Goal: Task Accomplishment & Management: Complete application form

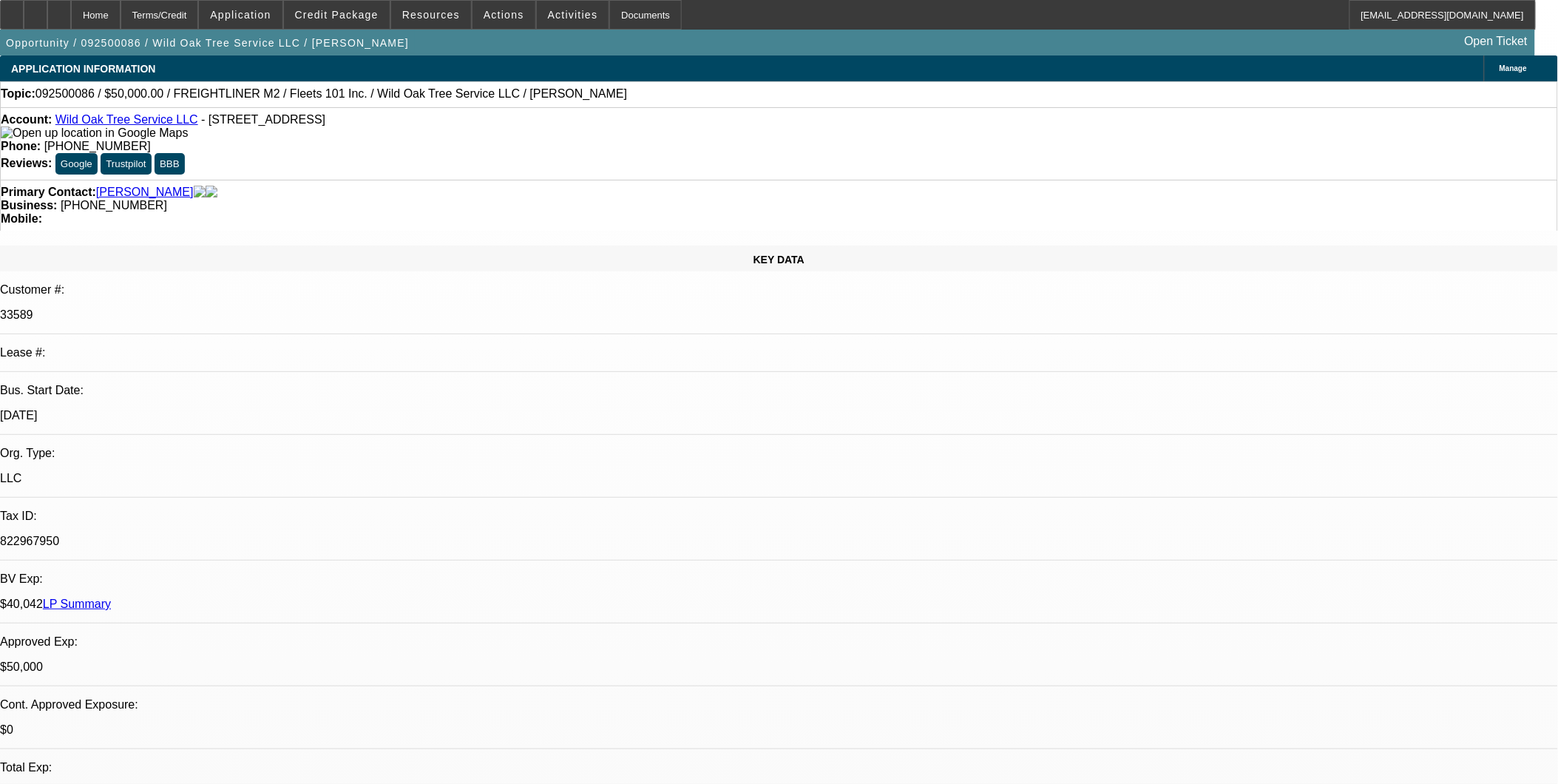
select select "0"
select select "2"
select select "0"
select select "2"
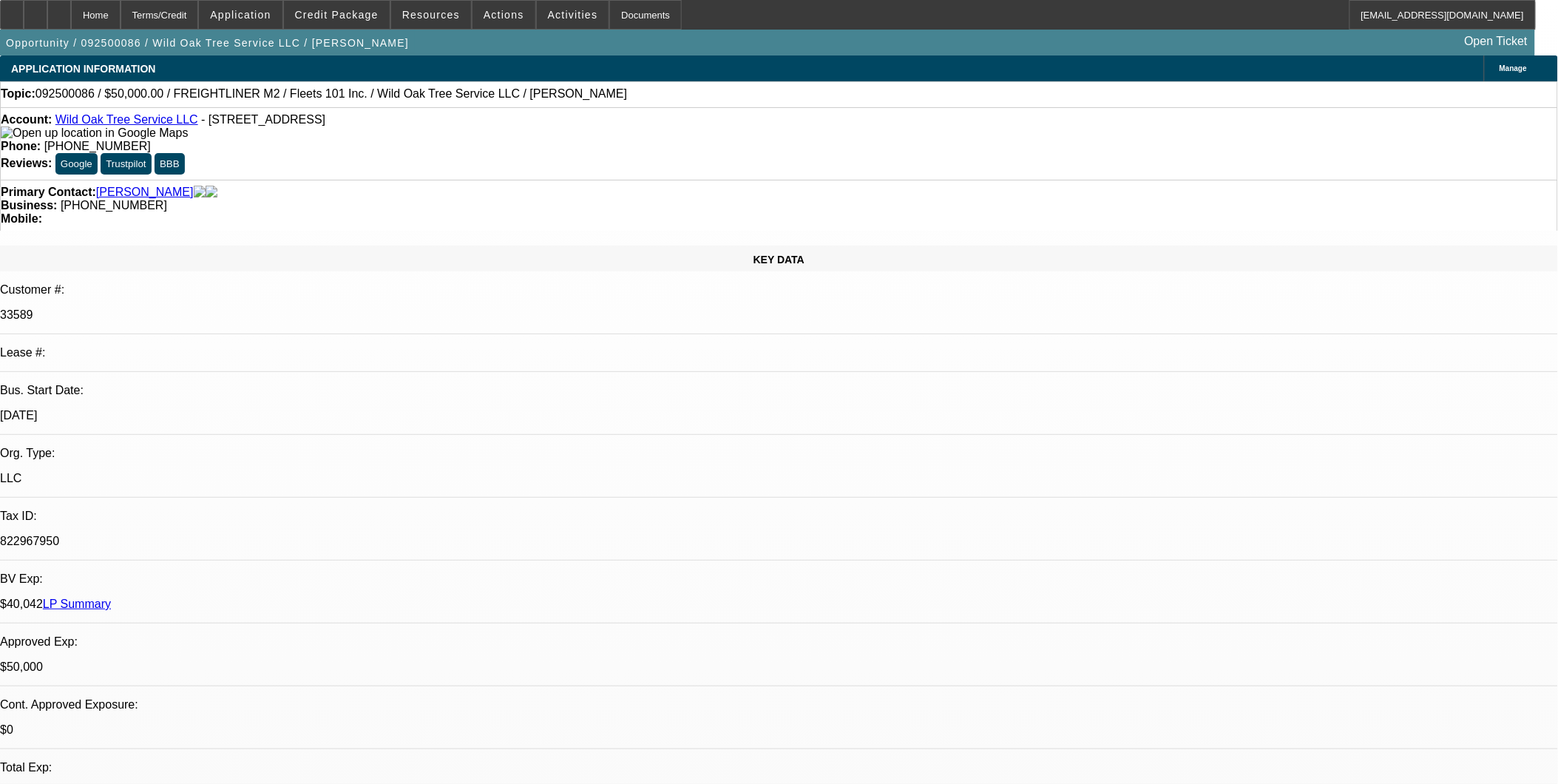
select select "0"
select select "2"
select select "0.1"
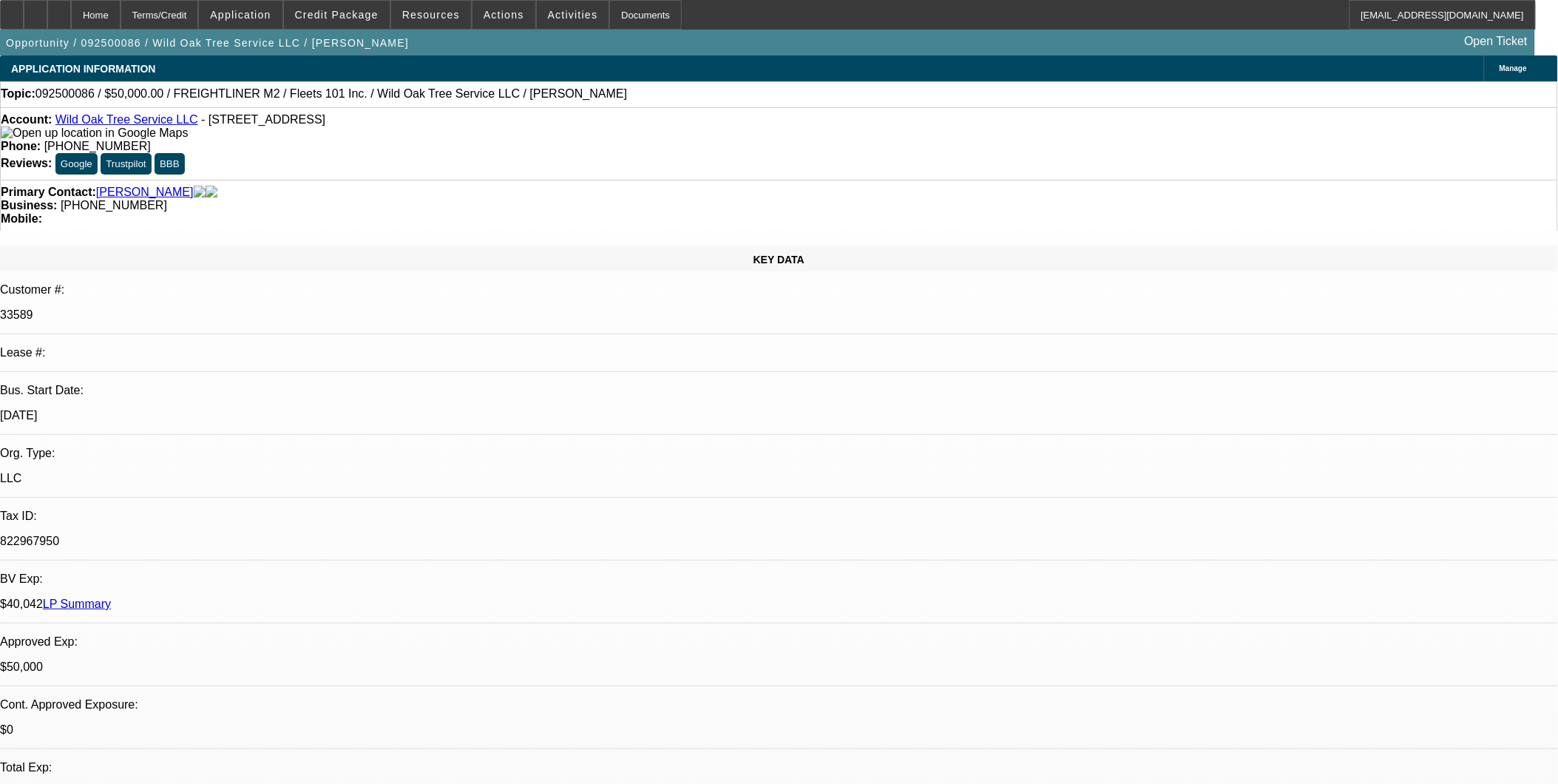
select select "2"
select select "0.1"
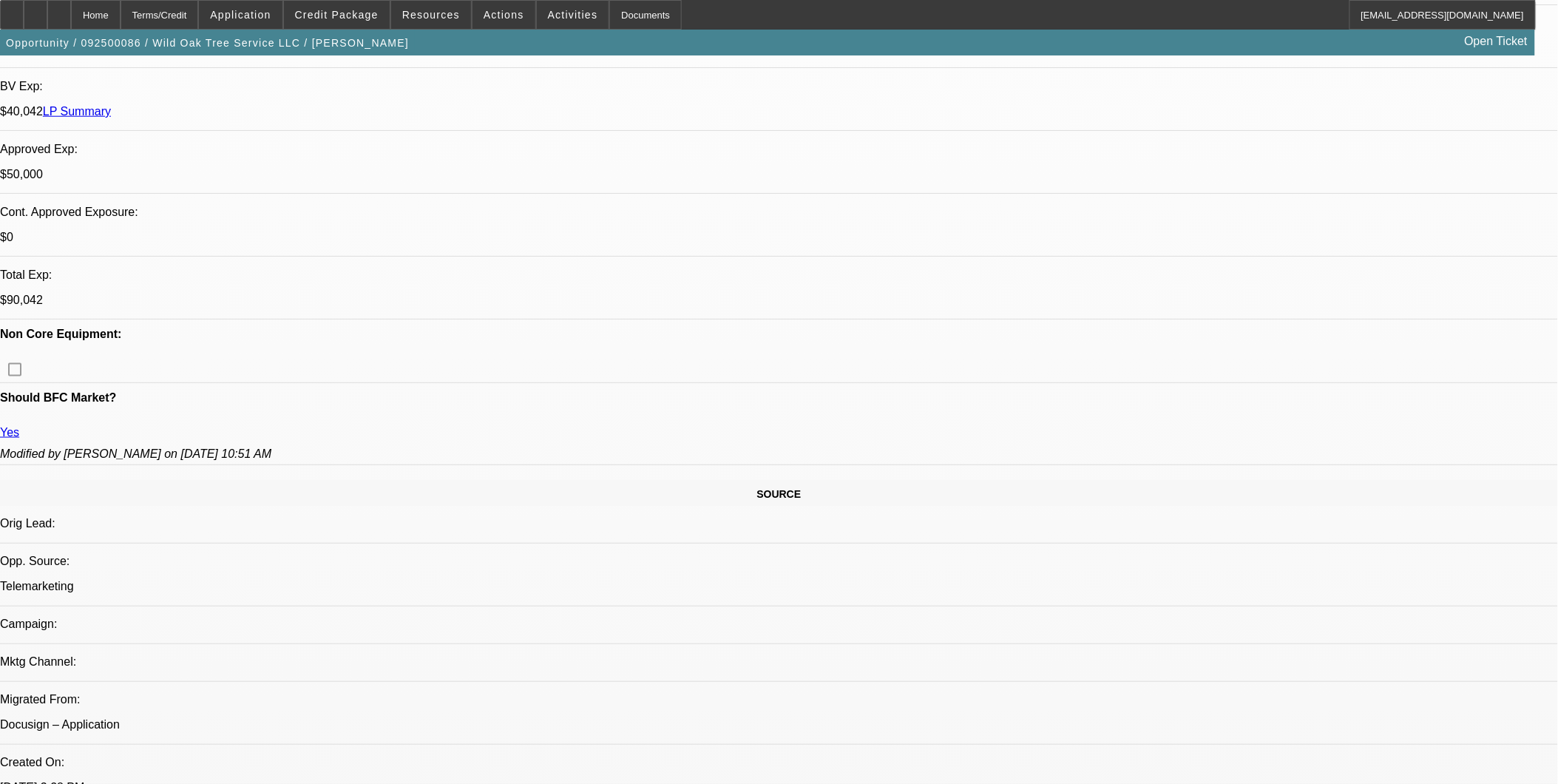
select select "1"
select select "2"
select select "6"
select select "1"
select select "2"
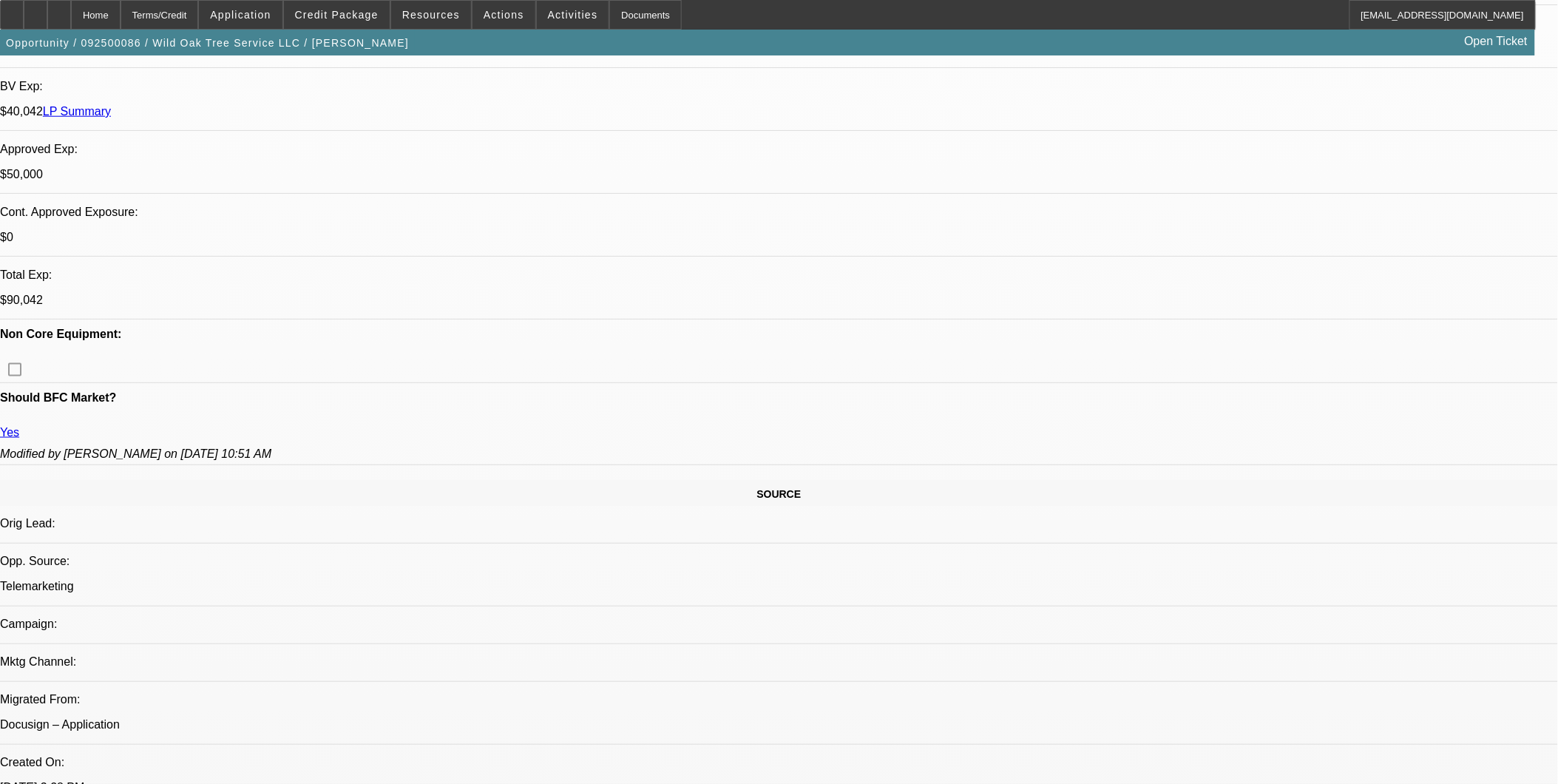
select select "6"
select select "1"
select select "2"
select select "4"
select select "1"
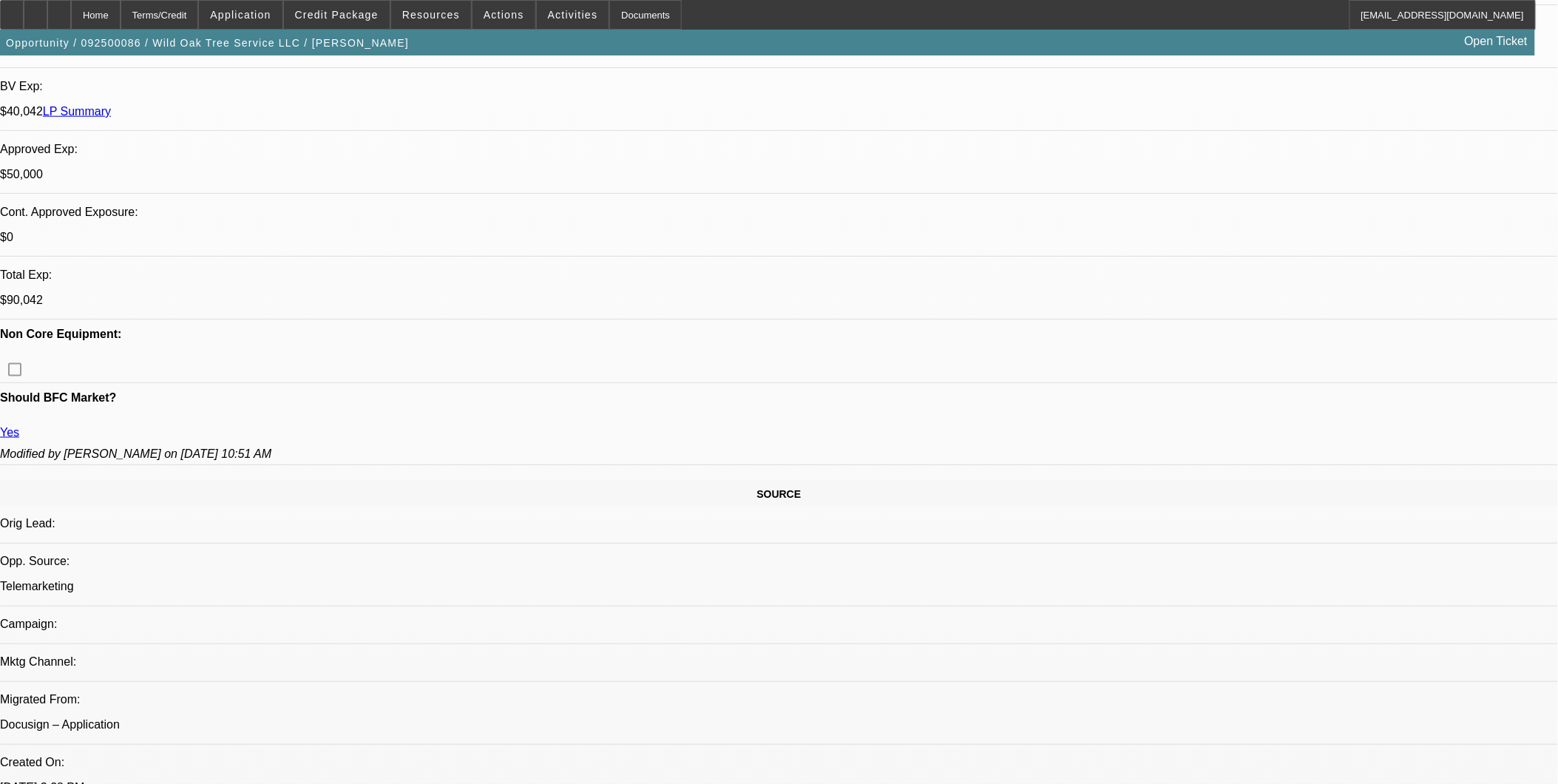
select select "2"
select select "4"
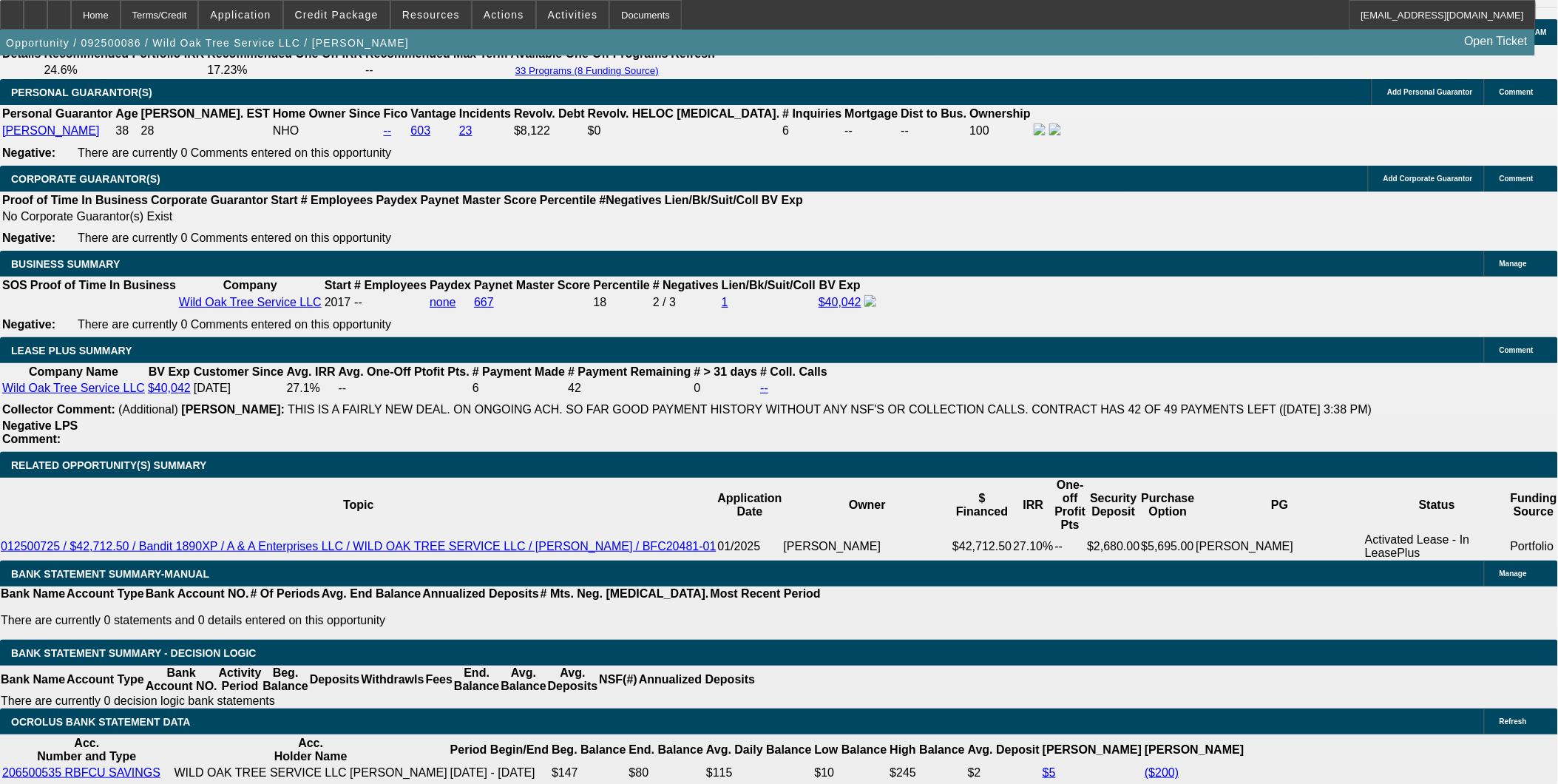
scroll to position [2219, 0]
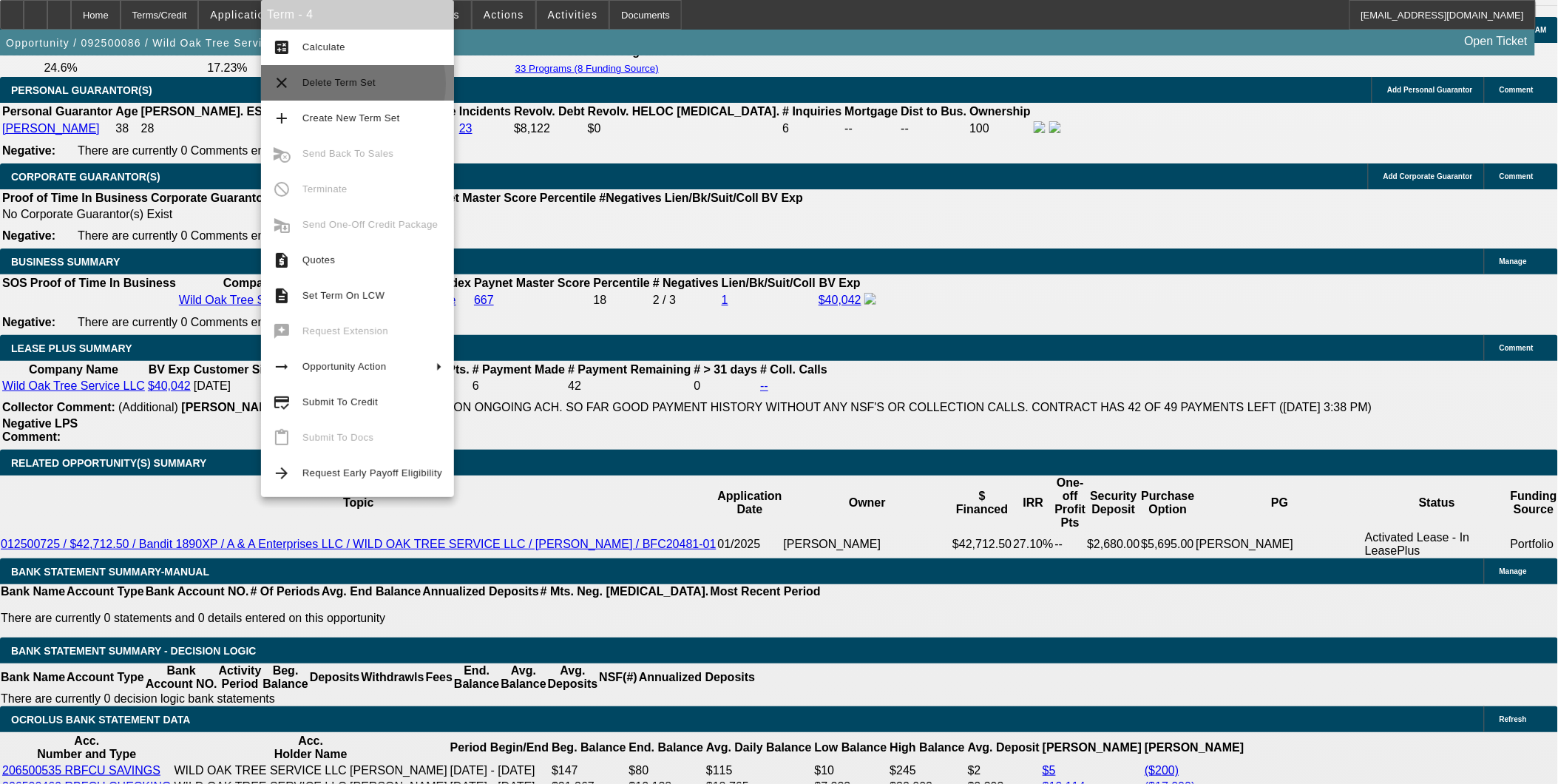
click at [342, 83] on span "Delete Term Set" at bounding box center [339, 82] width 73 height 11
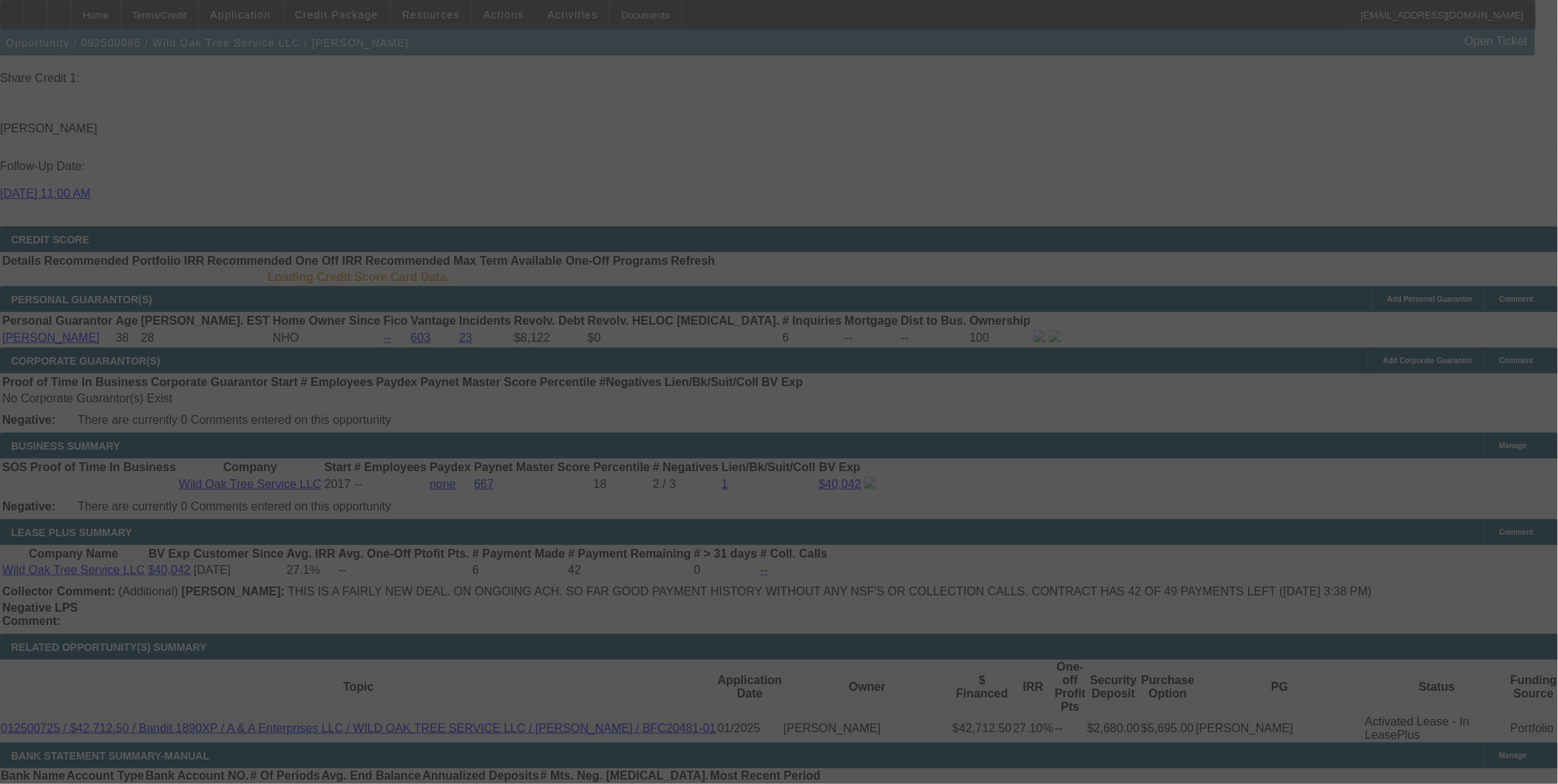
scroll to position [2113, 0]
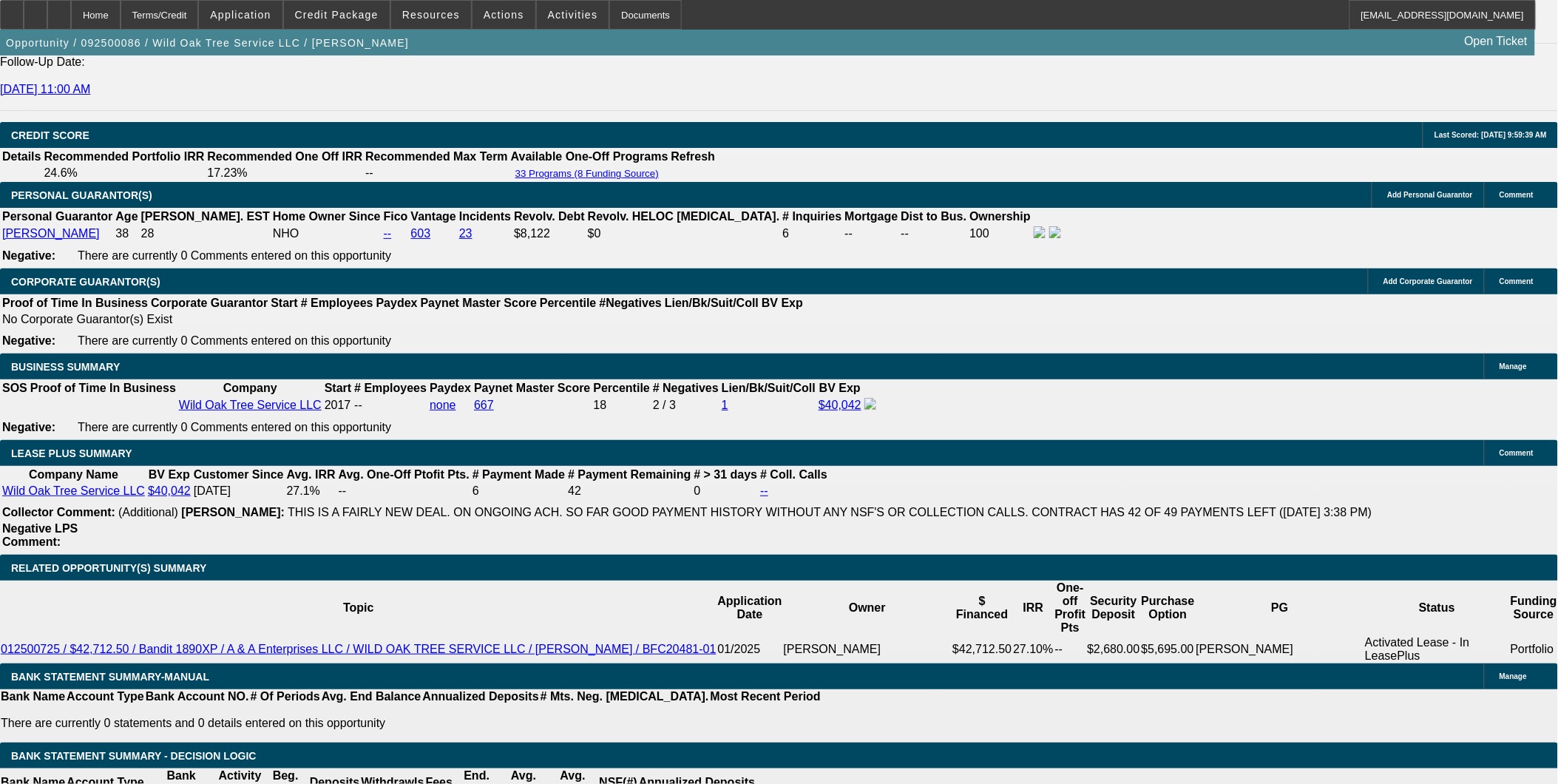
select select "0"
select select "2"
select select "0"
select select "2"
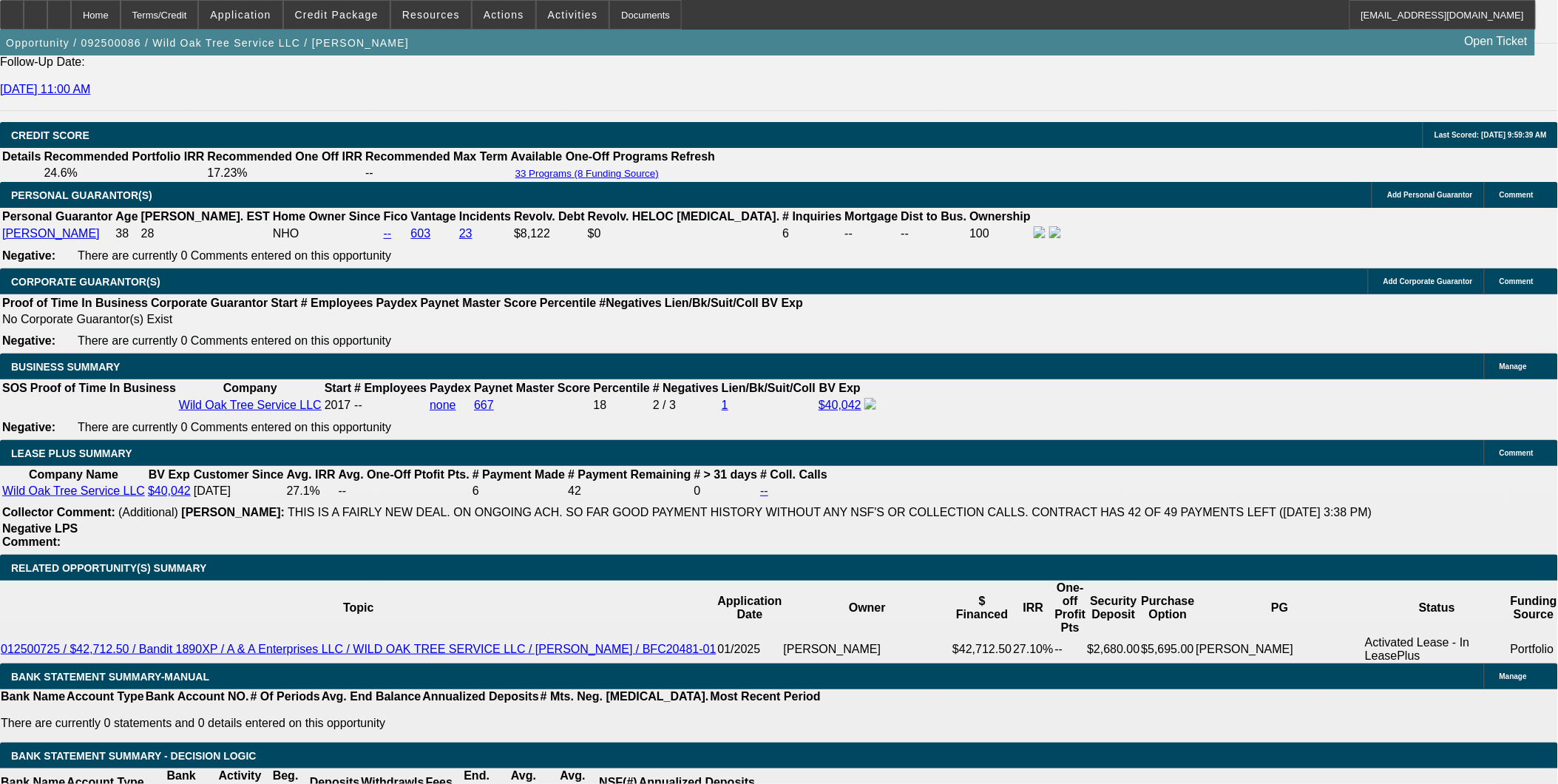
select select "0.1"
select select "2"
select select "0.1"
select select "1"
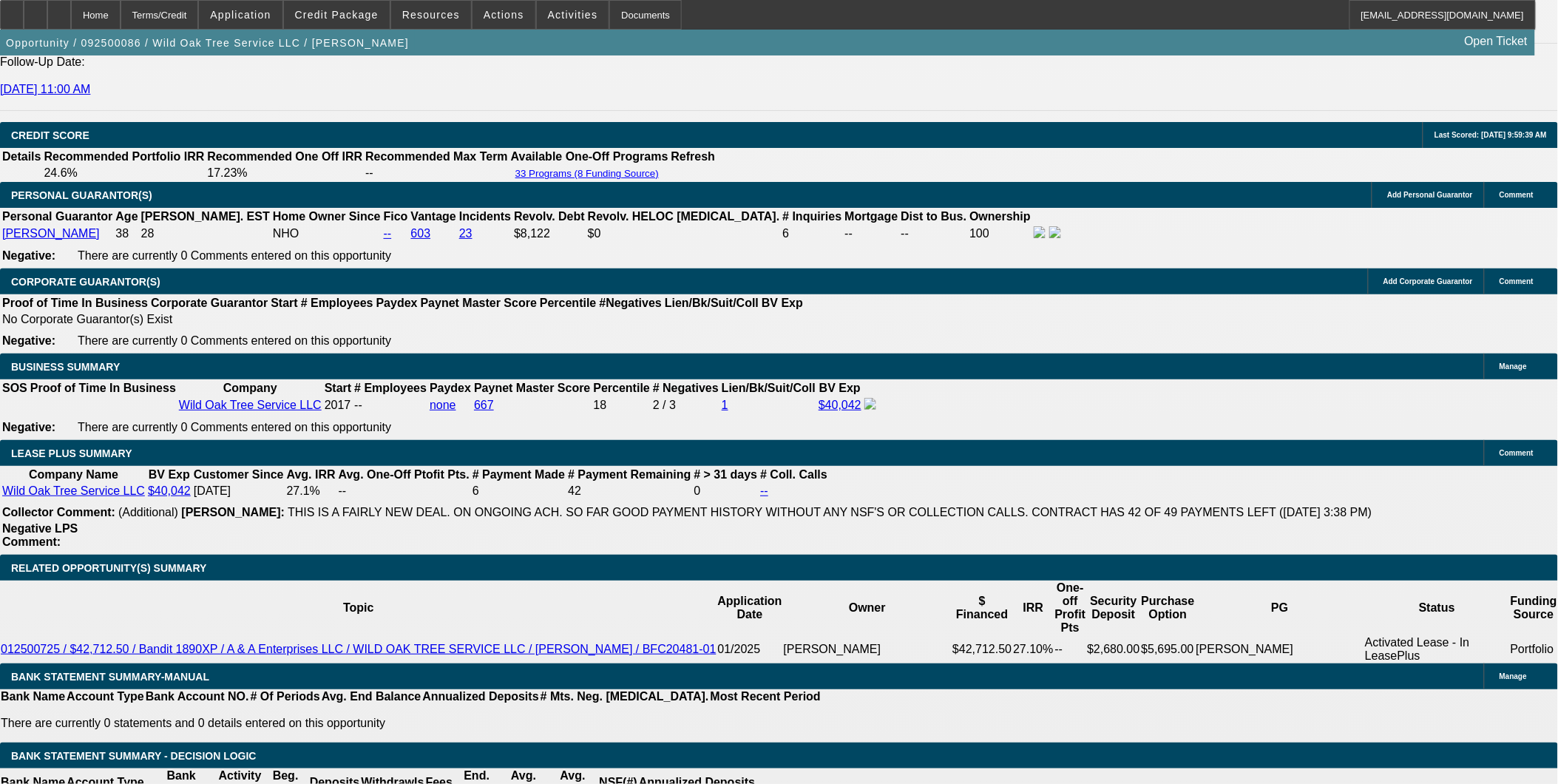
select select "2"
select select "6"
select select "1"
select select "2"
select select "4"
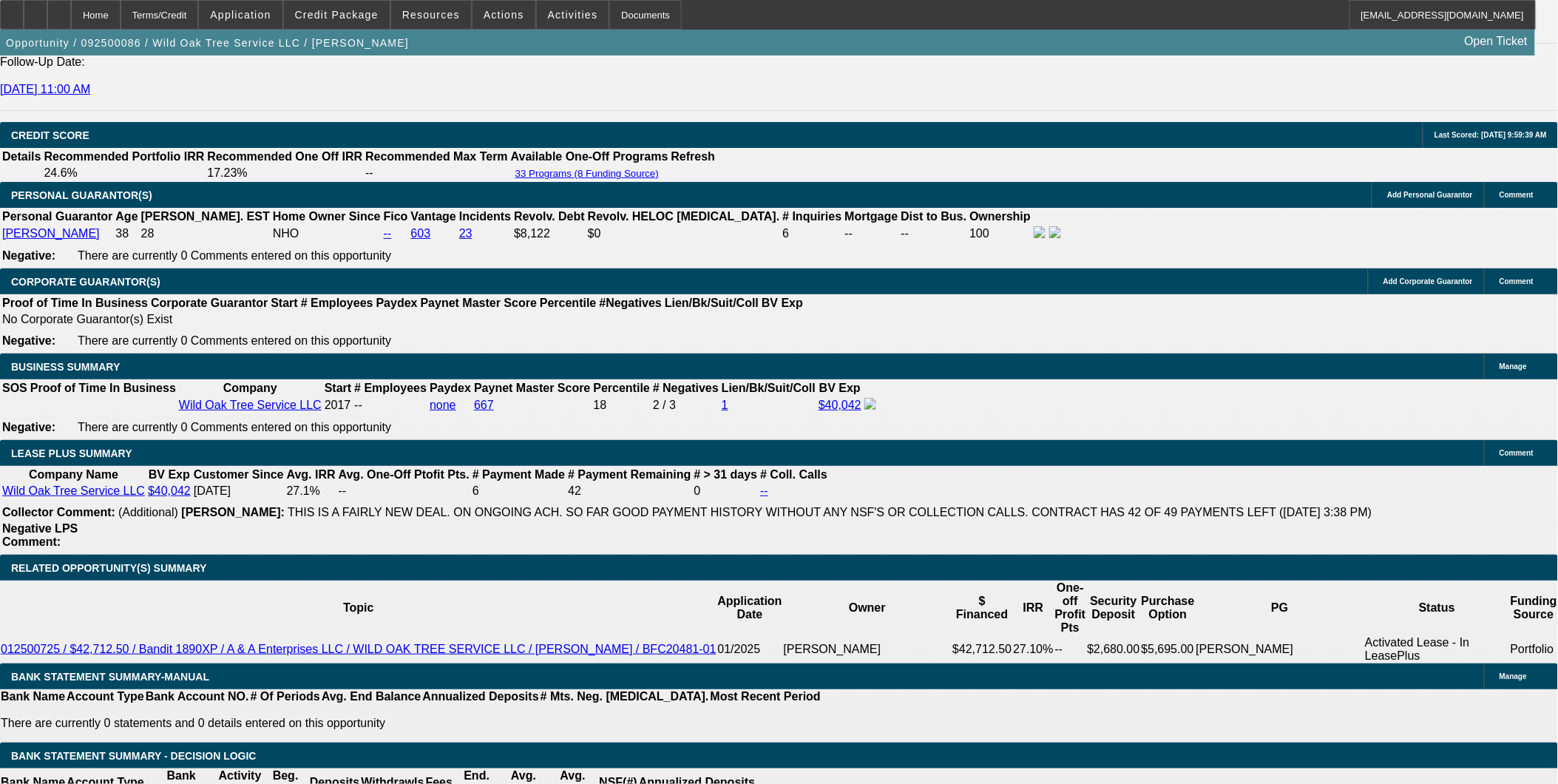
select select "1"
select select "2"
select select "4"
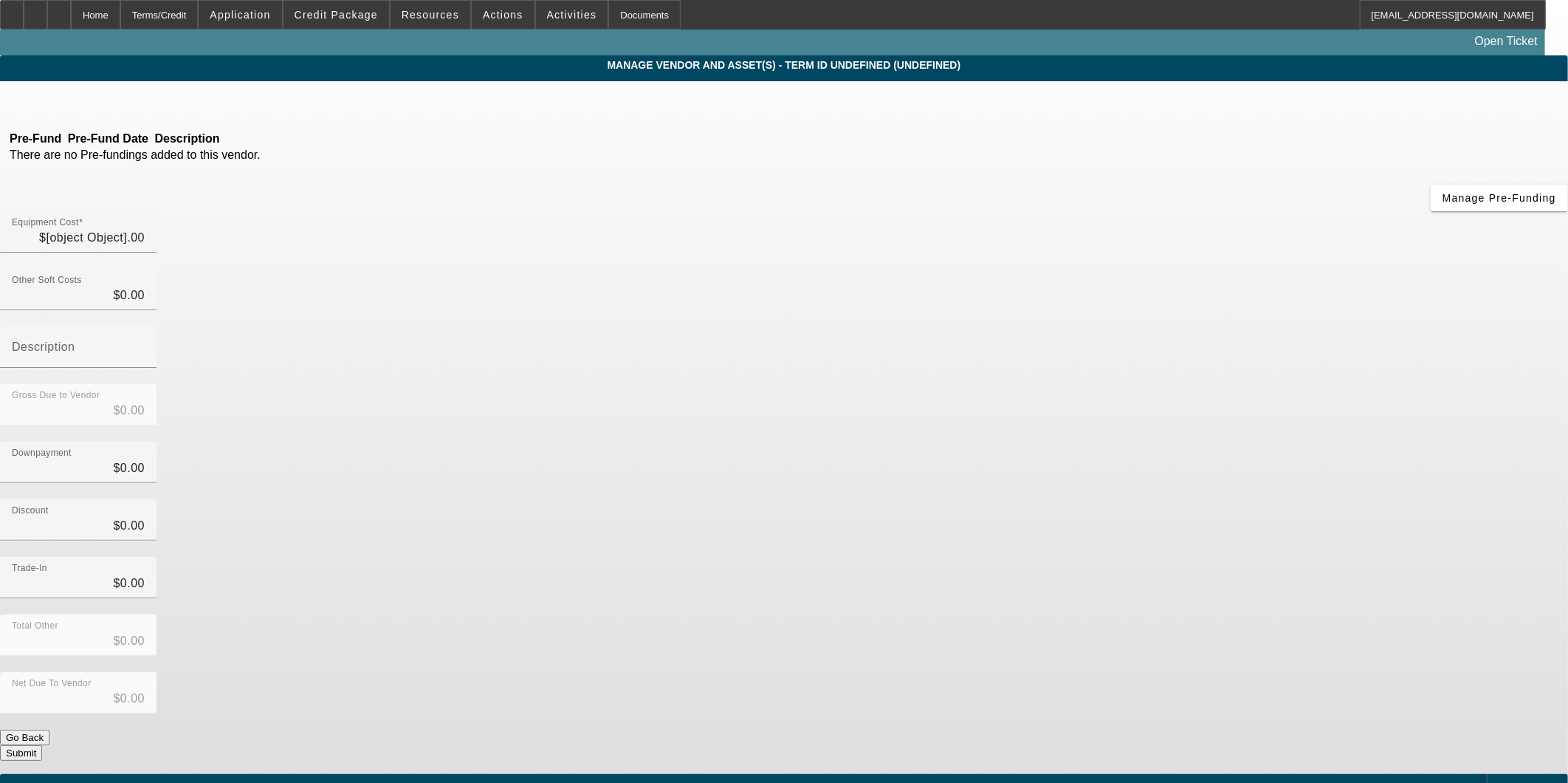
type input "$59,950.00"
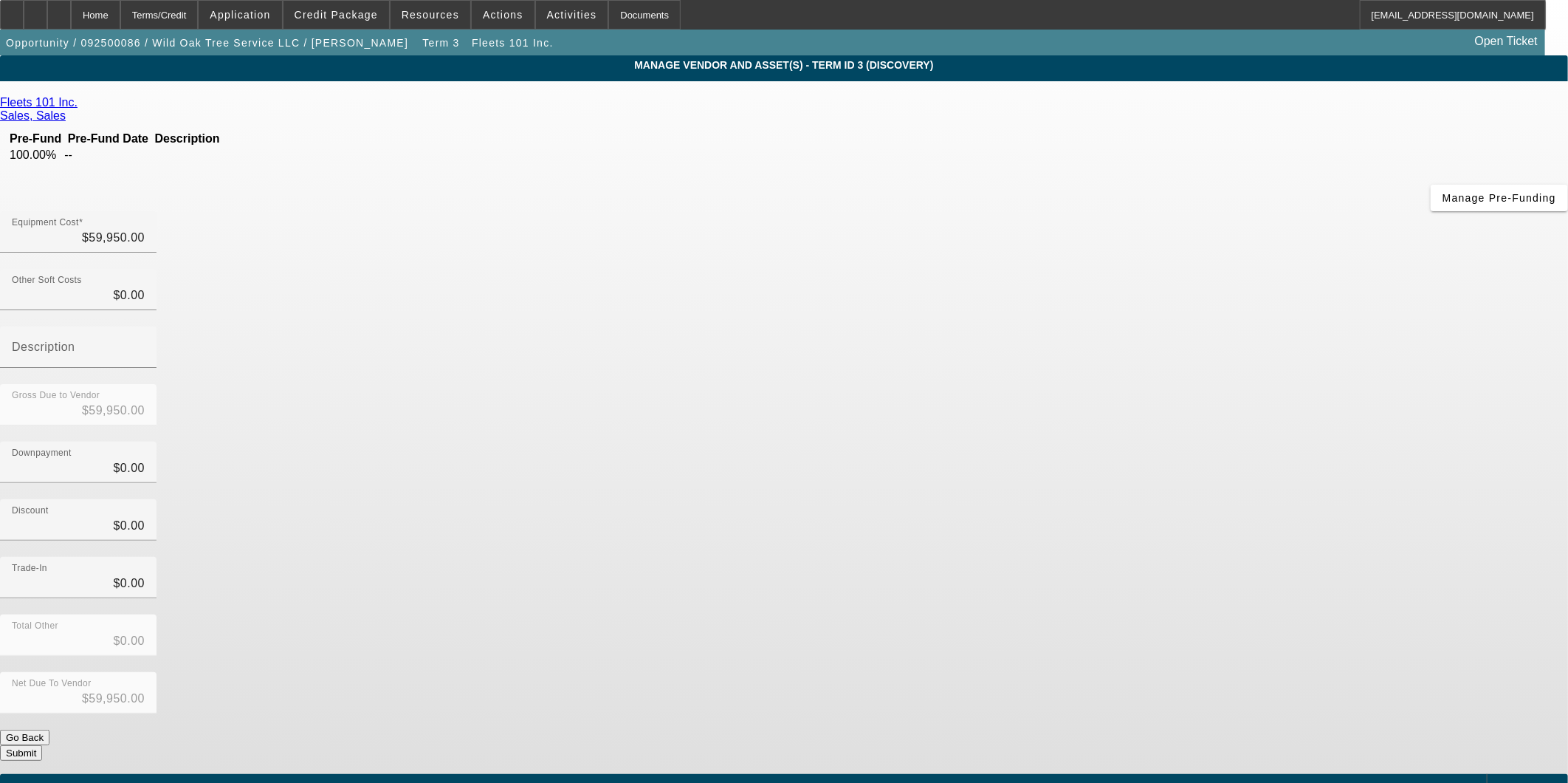
type input "59950"
drag, startPoint x: 998, startPoint y: 131, endPoint x: 1351, endPoint y: 180, distance: 356.4
click at [1351, 180] on app-vendor-asset-manage "MANAGE VENDOR AND ASSET(S) - Term ID 3 (Discovery) Remove Vendor Fleets 101 Inc…" at bounding box center [784, 452] width 1568 height 793
type input "$0.00"
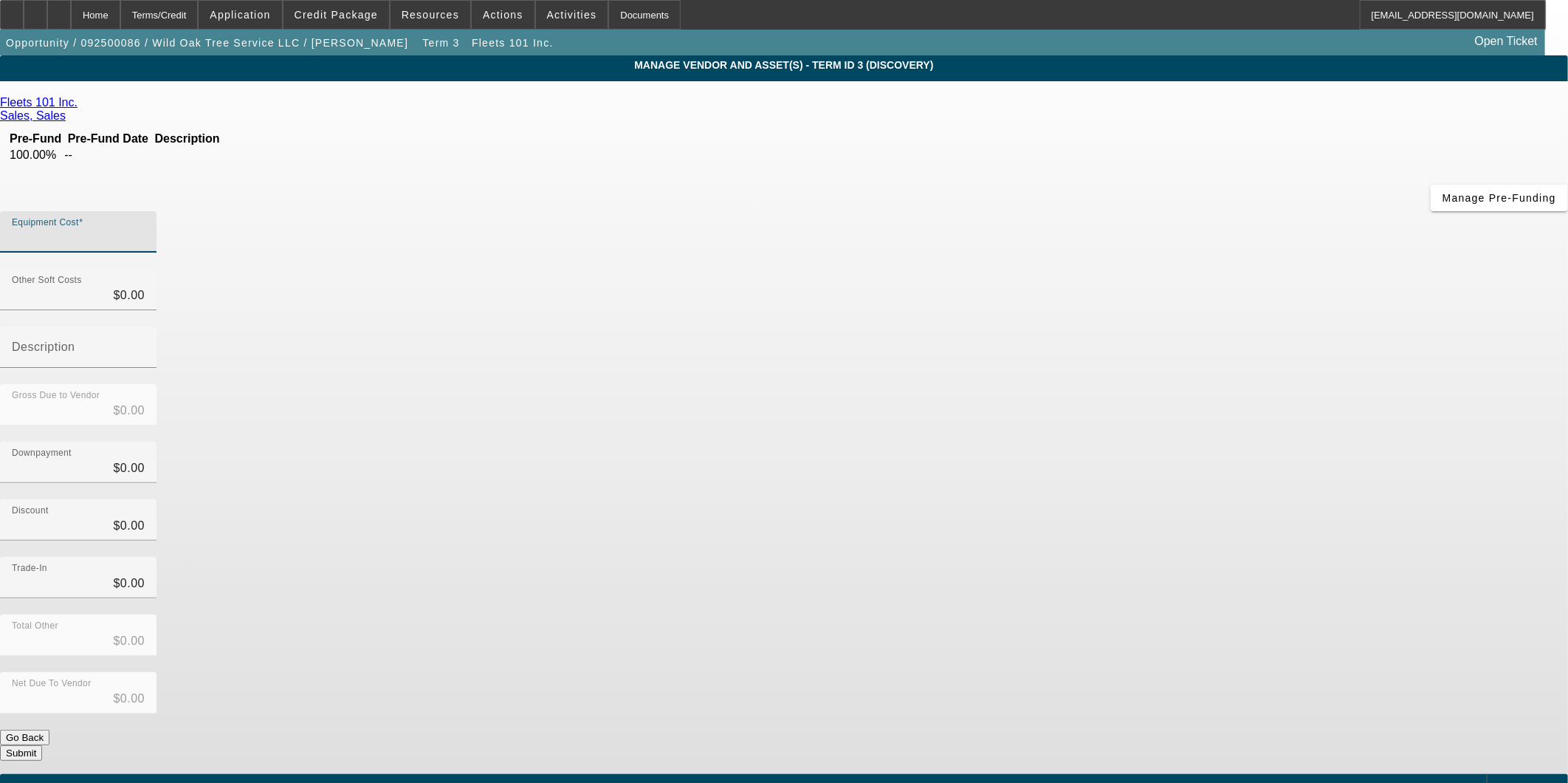
type input "7"
type input "$7.00"
type input "75"
type input "$75.00"
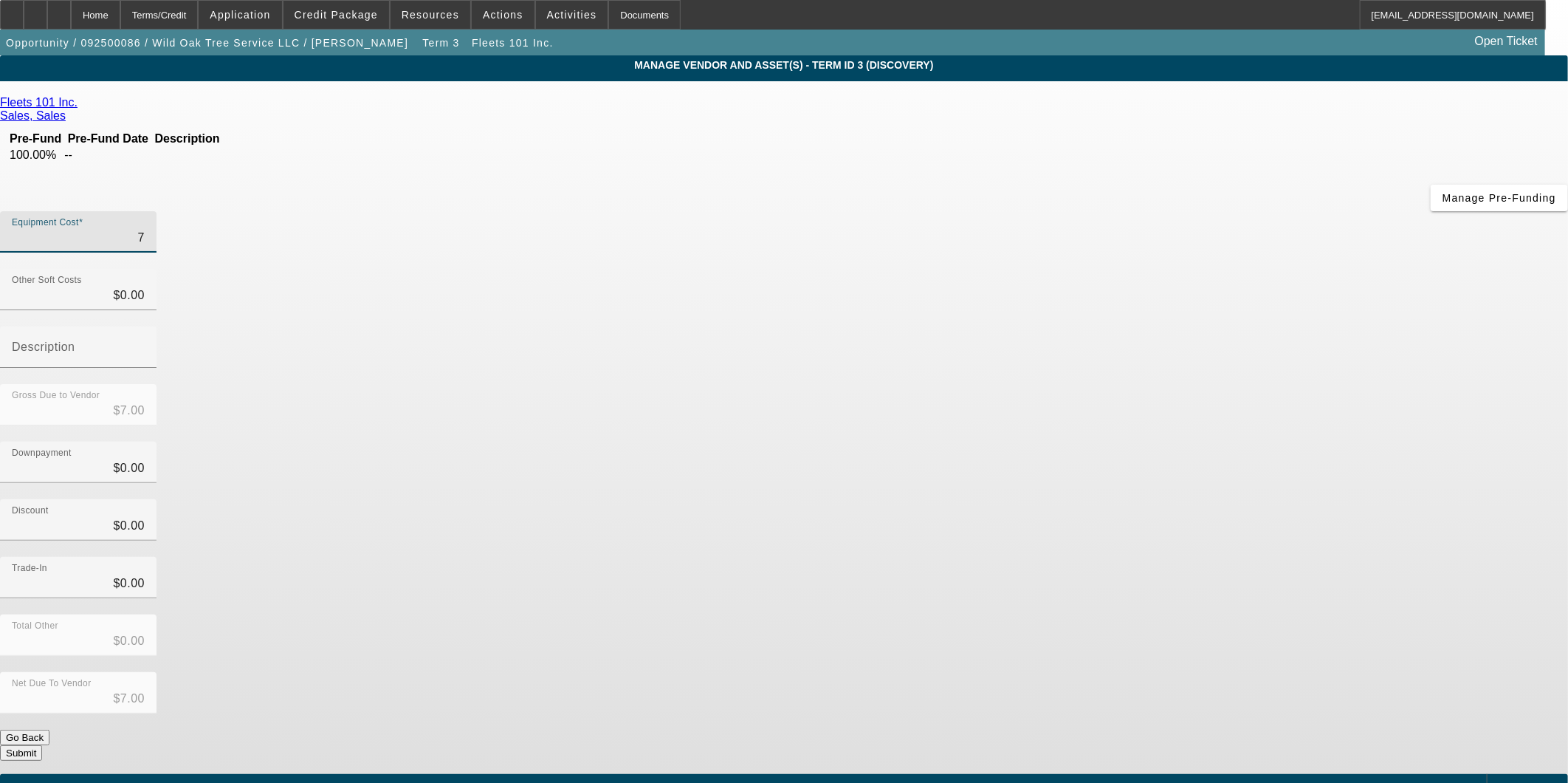
type input "$75.00"
type input "759"
type input "$759.00"
type input "7590"
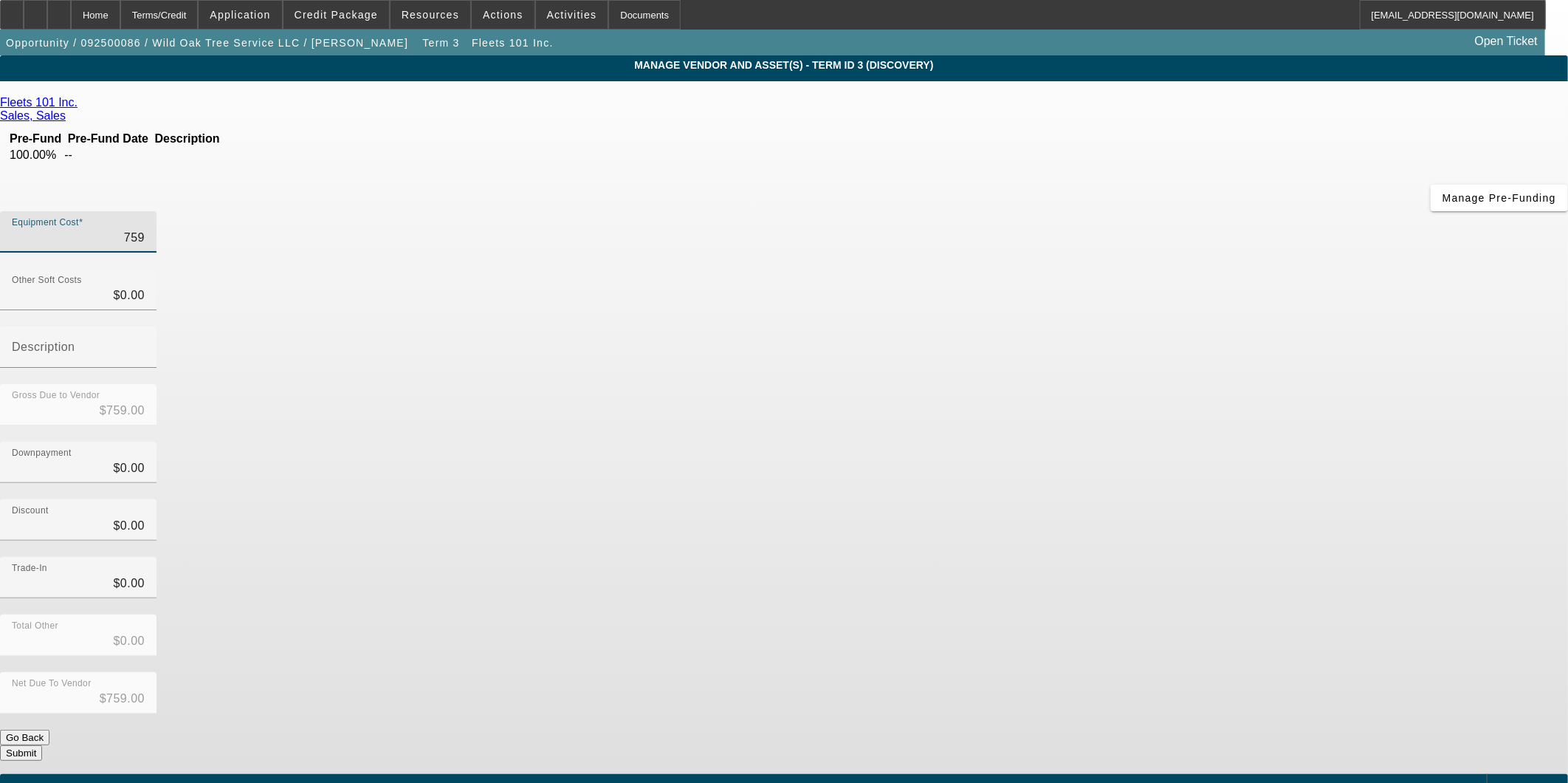
type input "$7,590.00"
type input "75900"
type input "$75,900.00"
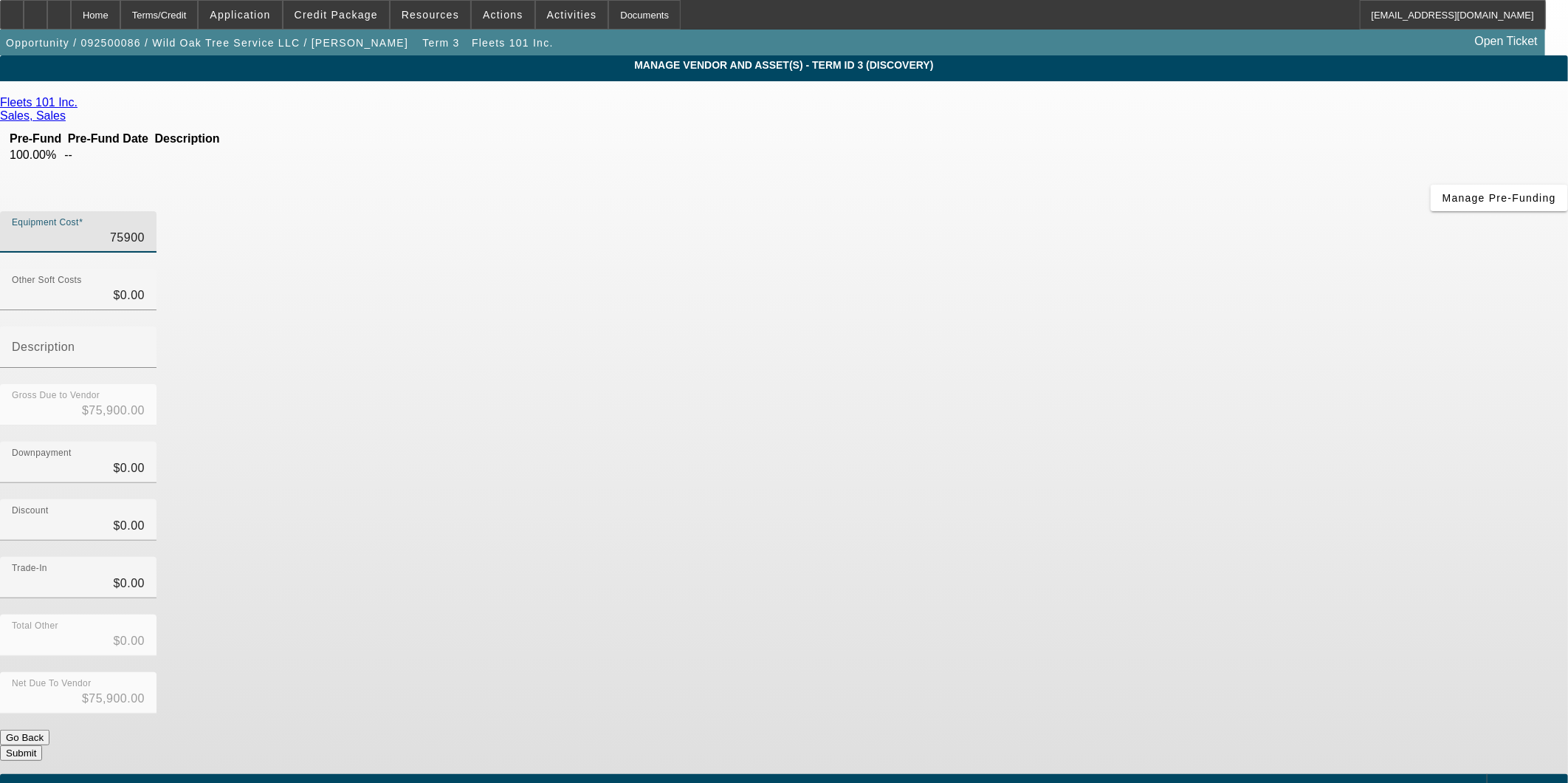
type input "759000"
type input "$759,000.00"
click at [1154, 499] on div "Discount $0.00" at bounding box center [784, 527] width 1568 height 57
click at [145, 229] on input "759000" at bounding box center [78, 237] width 133 height 17
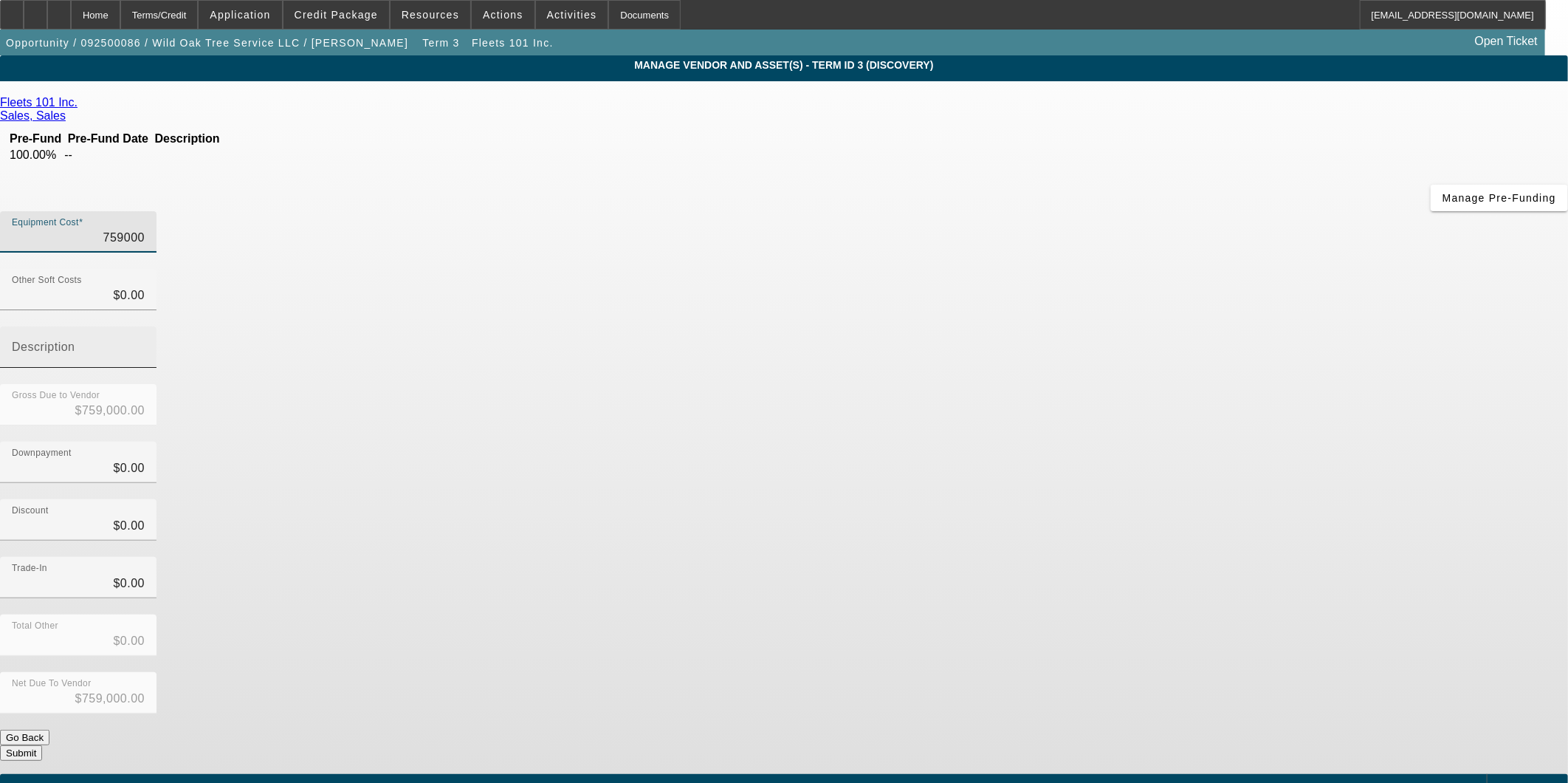
type input "75900"
type input "$75,900.00"
drag, startPoint x: 1098, startPoint y: 369, endPoint x: 1137, endPoint y: 394, distance: 46.3
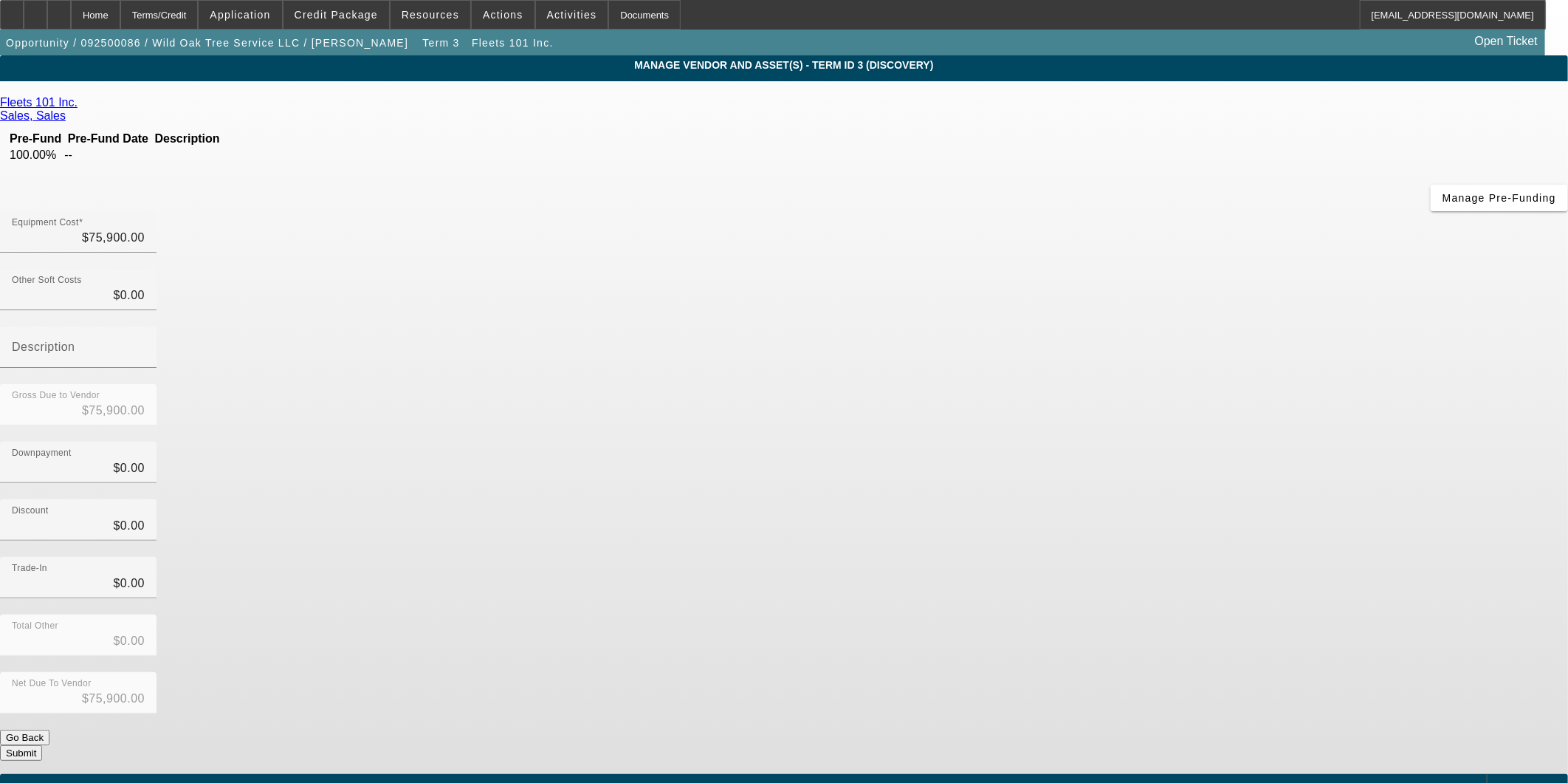
click at [1098, 499] on div "Discount $0.00" at bounding box center [784, 527] width 1568 height 57
click at [42, 746] on button "Submit" at bounding box center [21, 753] width 42 height 16
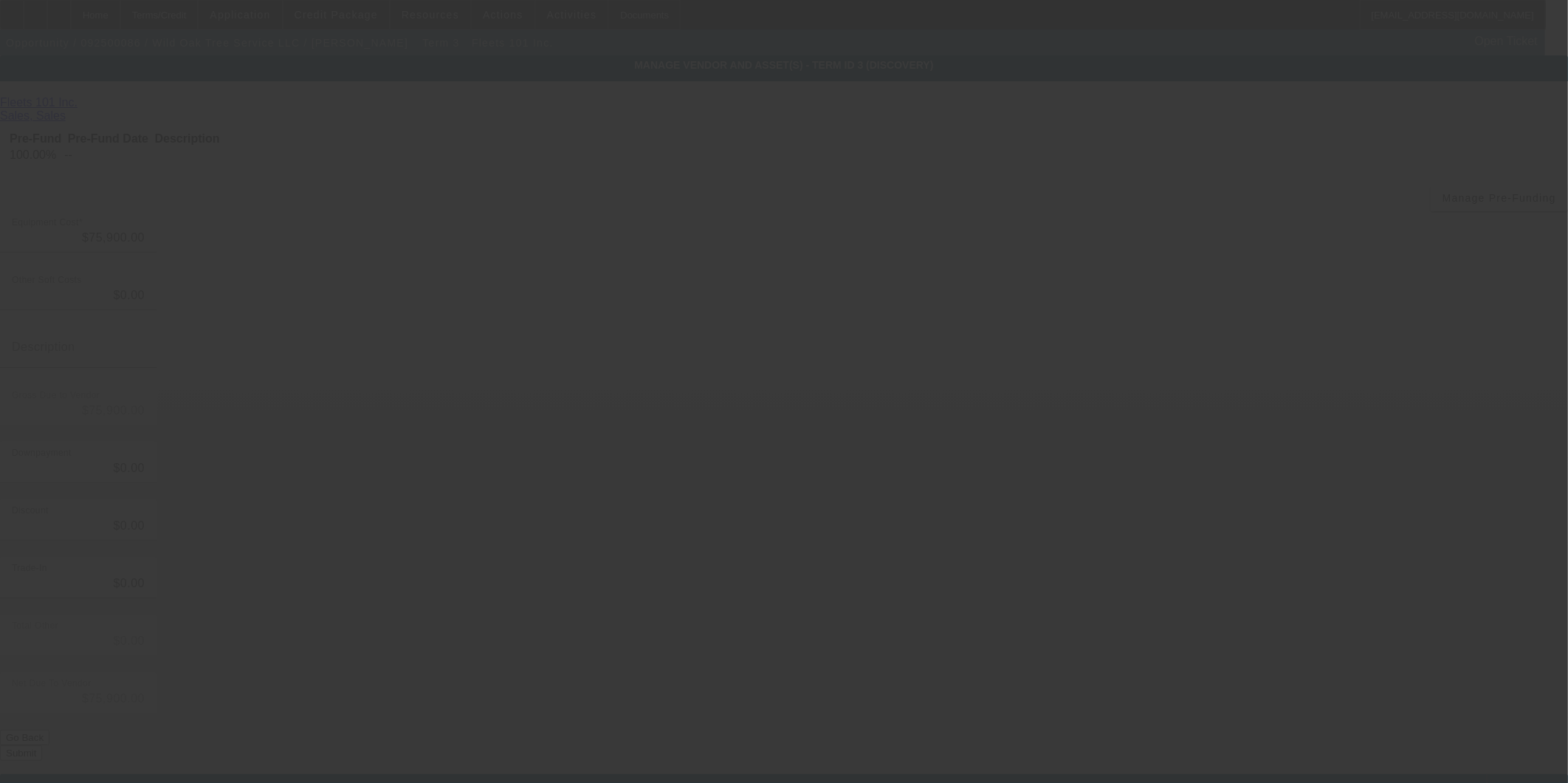
click at [1094, 562] on div at bounding box center [784, 392] width 1568 height 783
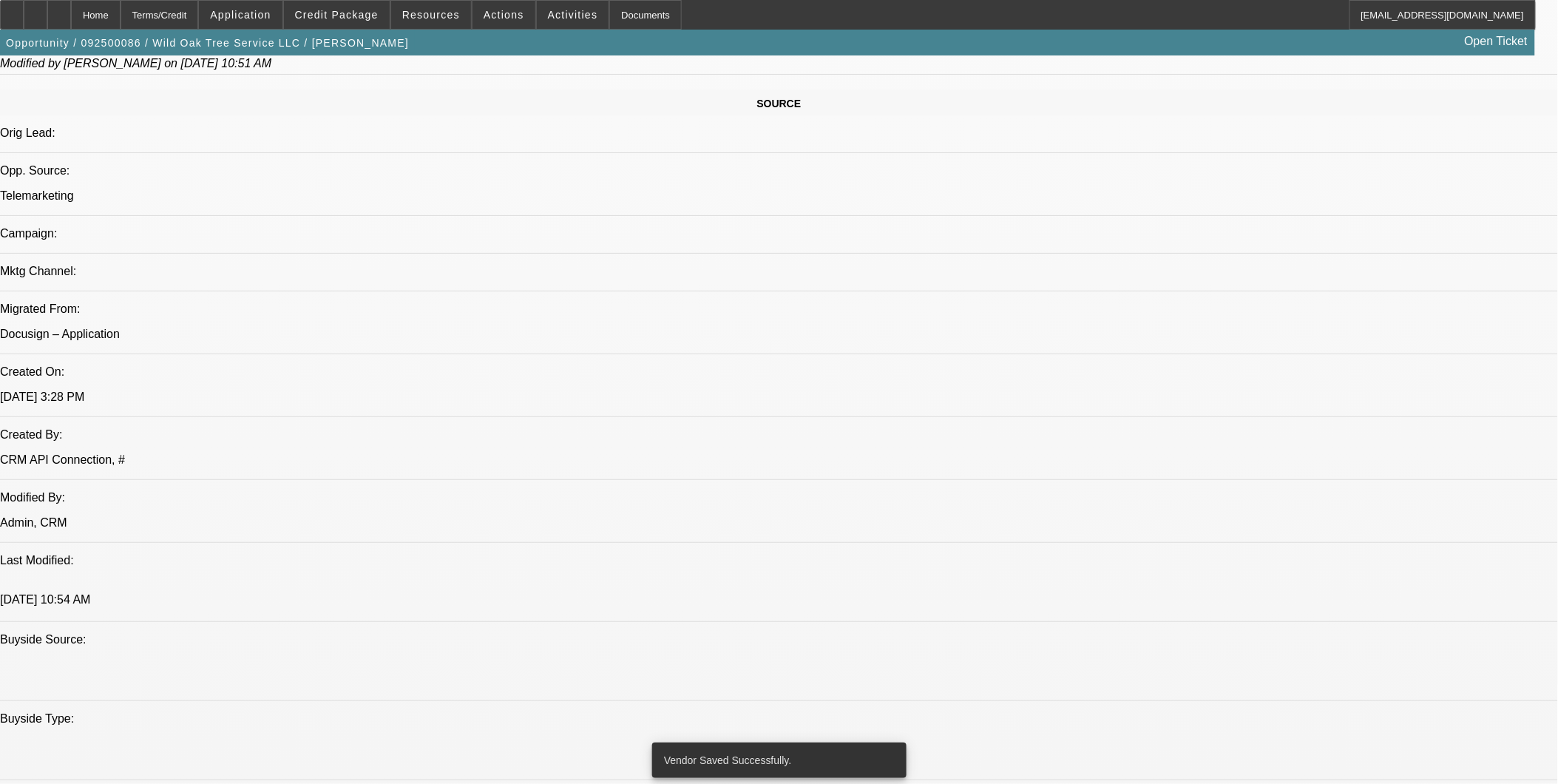
select select "0"
select select "2"
select select "0"
select select "6"
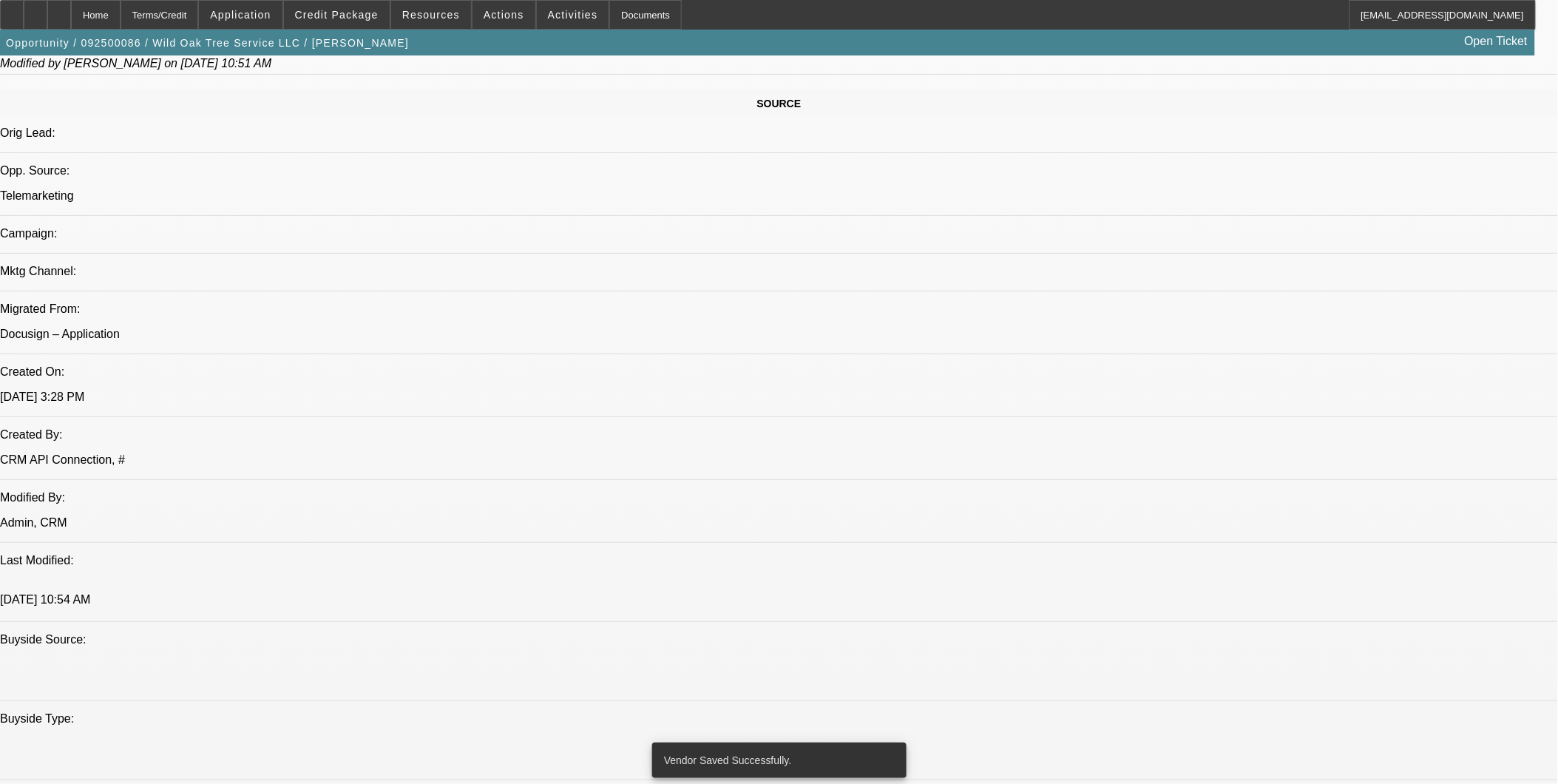
select select "0"
select select "2"
select select "0.1"
select select "4"
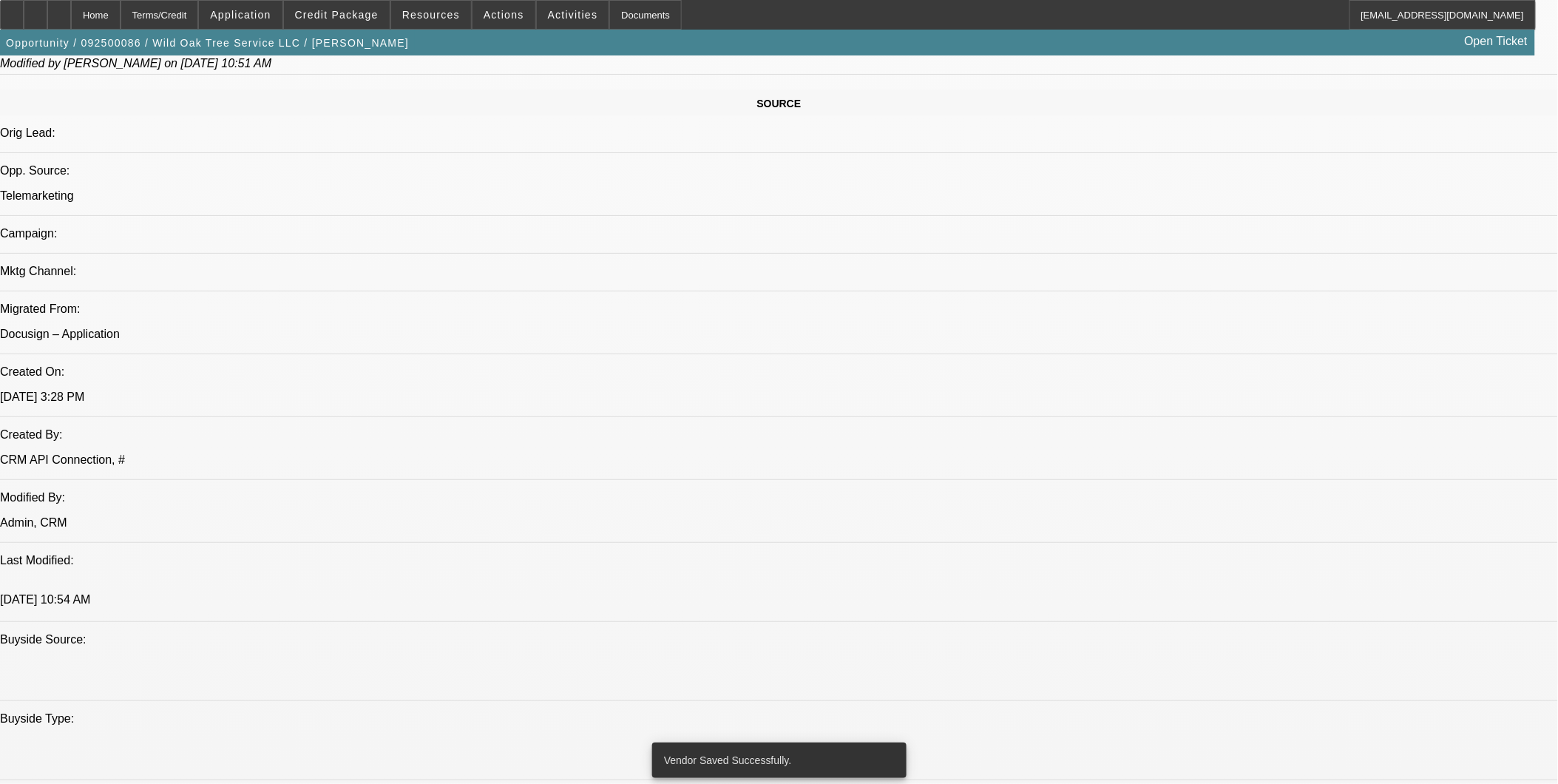
select select "0.1"
select select "2"
select select "0.1"
select select "4"
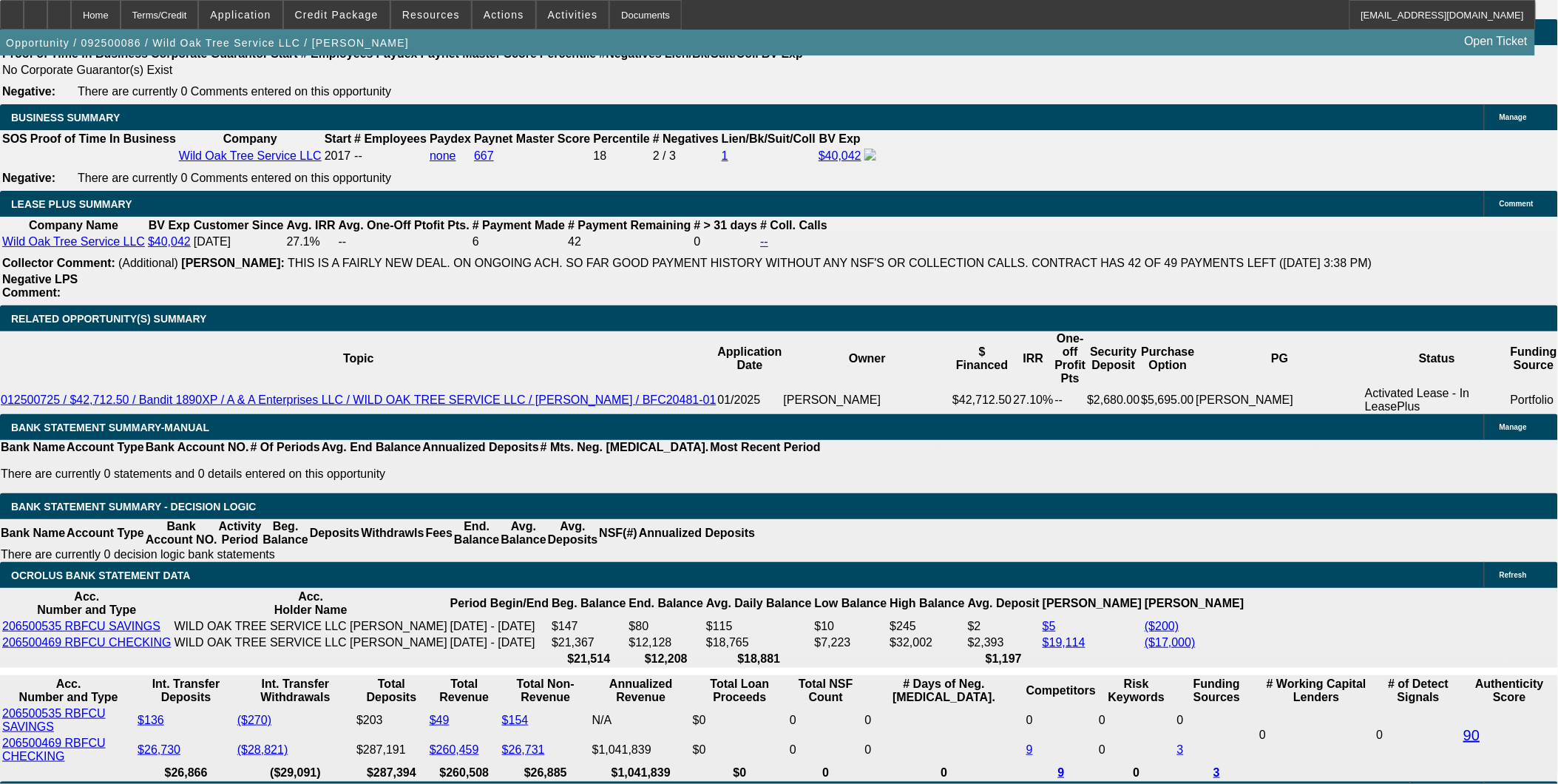
scroll to position [2362, 0]
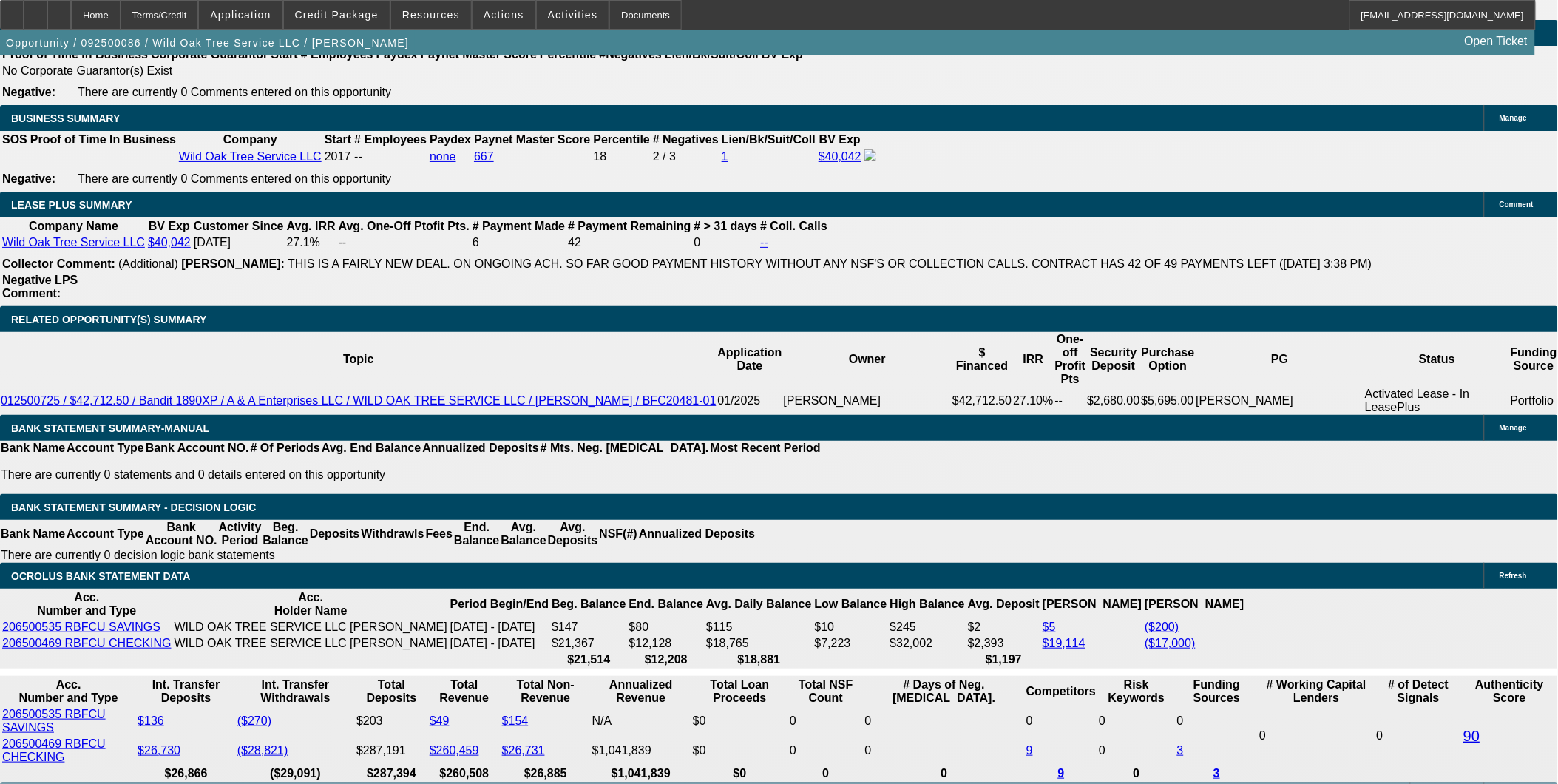
drag, startPoint x: 326, startPoint y: 473, endPoint x: 381, endPoint y: 471, distance: 55.0
type input "UNKNOWN"
type input "60"
type input "$19,245.34"
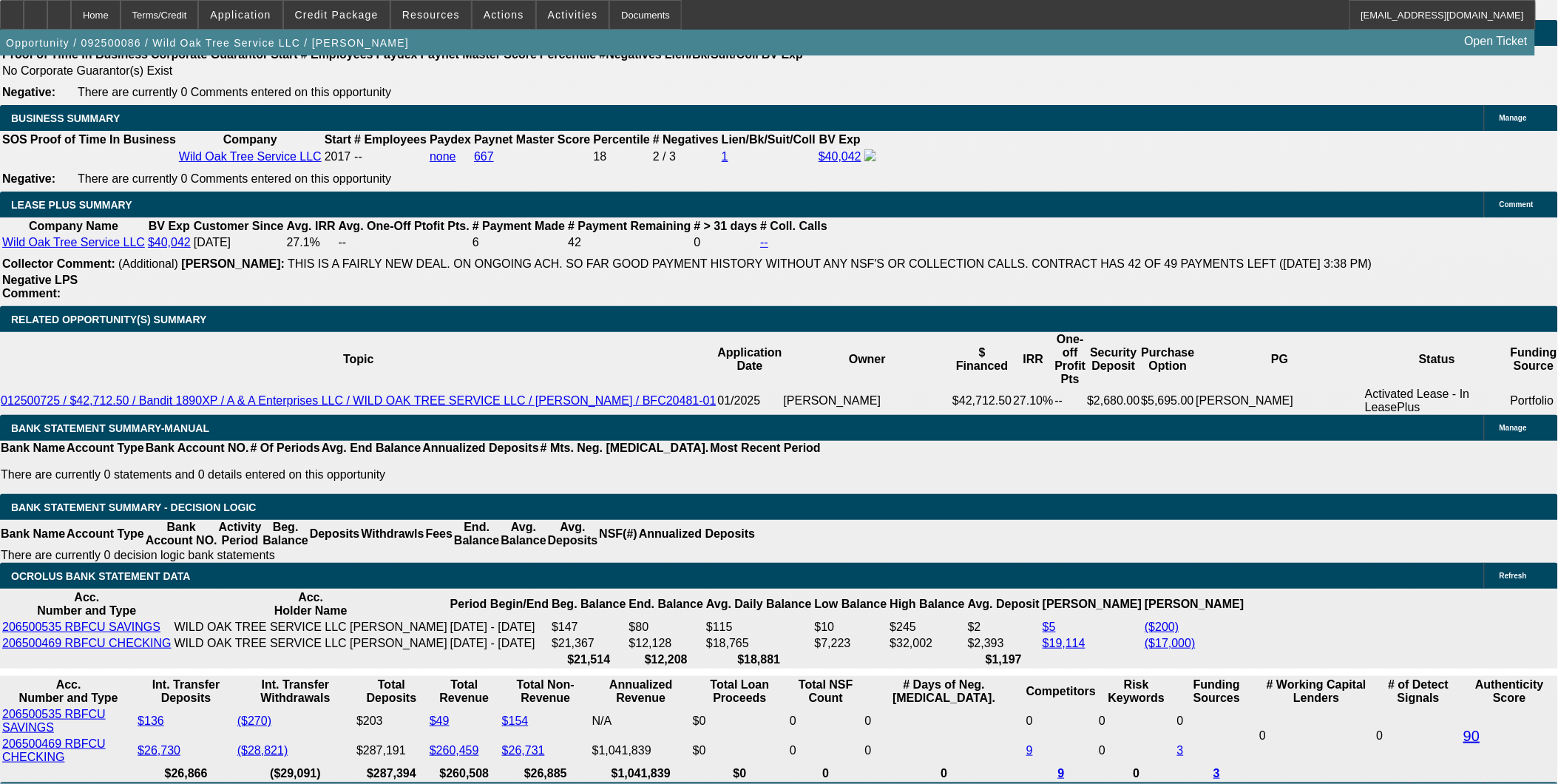
type input "$9,622.67"
type input "$2,758.42"
type input "$1,379.21"
type input "60"
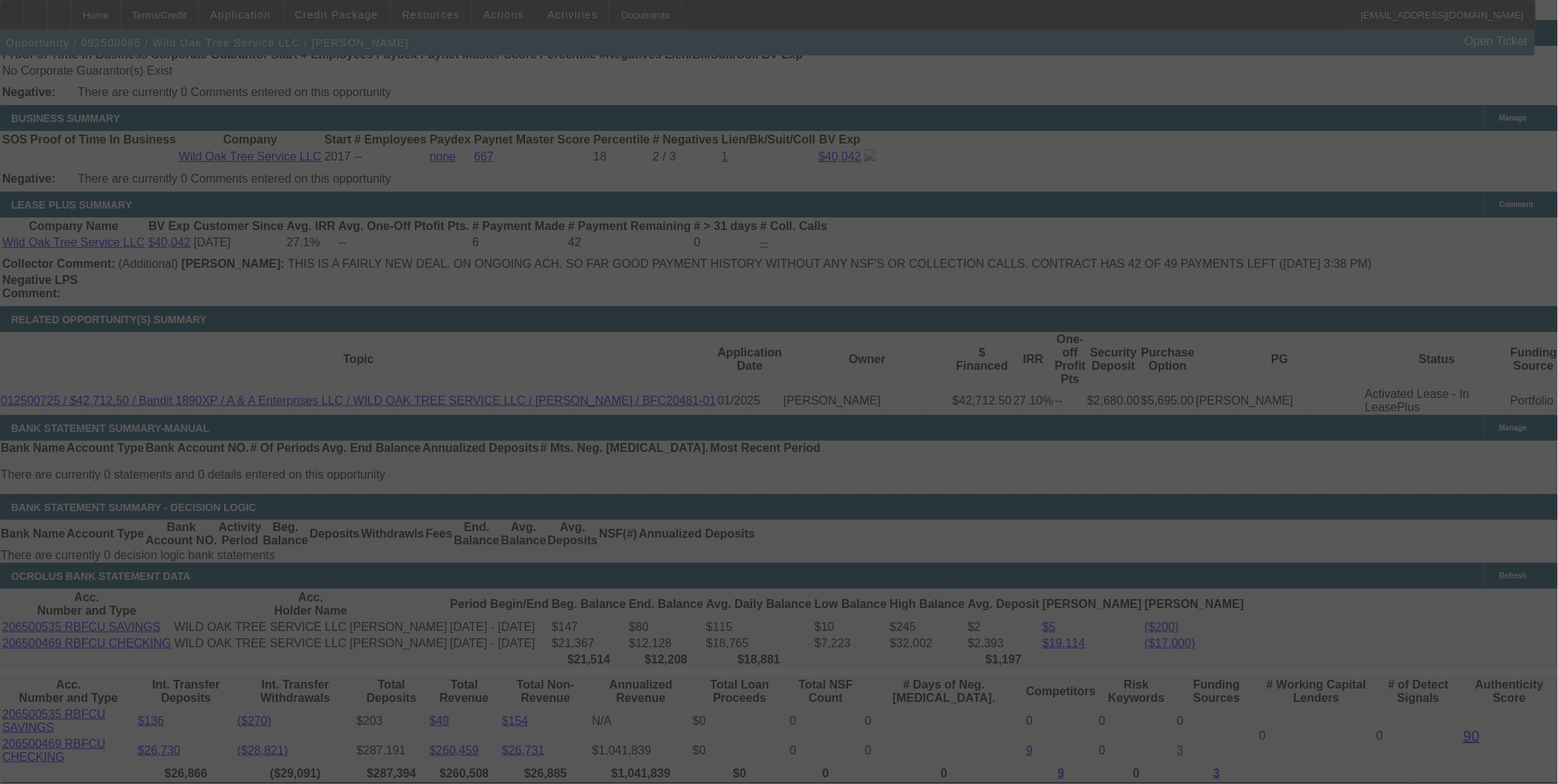
select select "0"
select select "2"
select select "0"
select select "6"
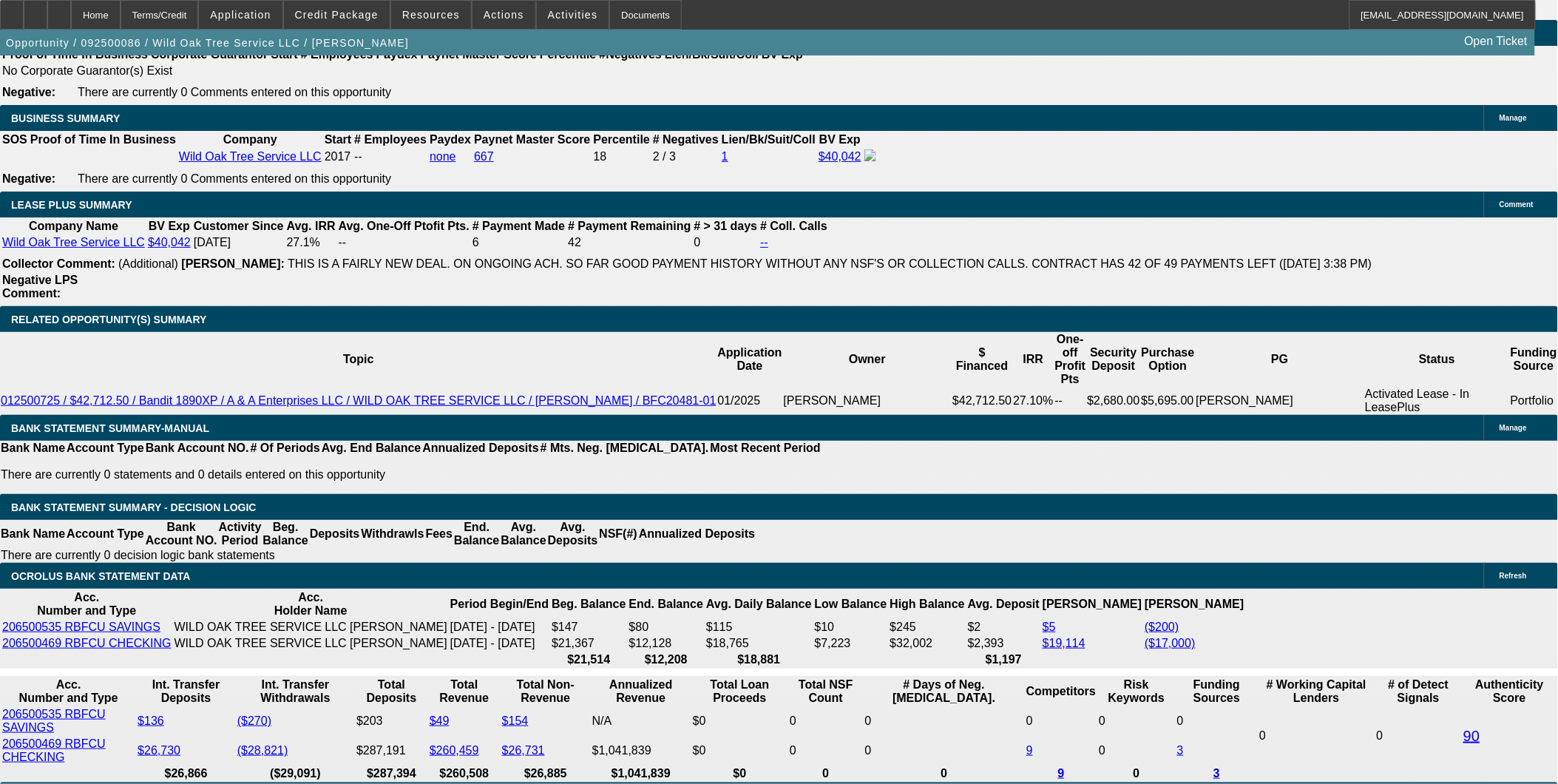
type input "6"
type input "UNKNOWN"
type input "$9,622.67"
type input "$19,245.34"
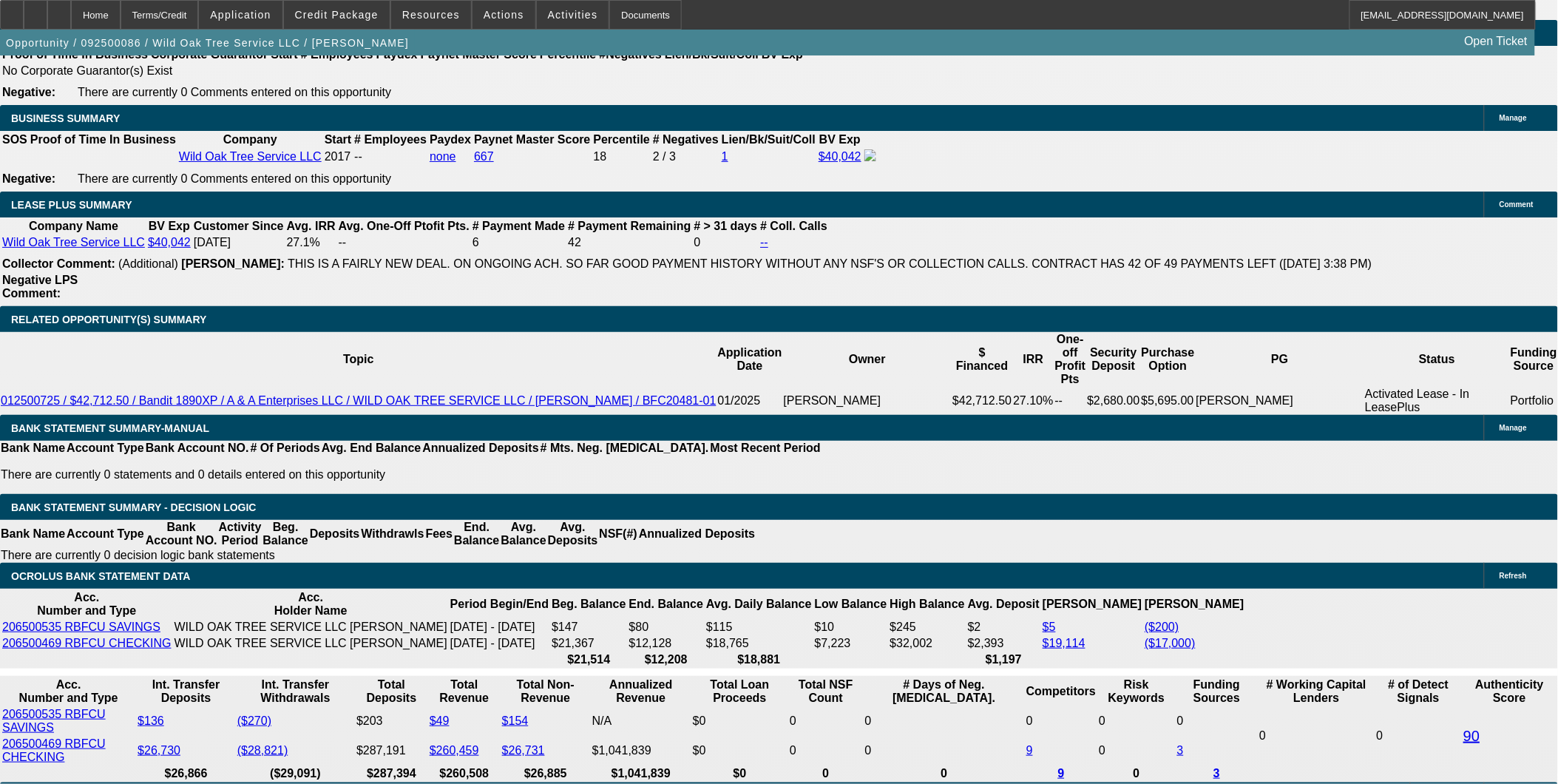
type input "66"
type input "$1,300.98"
type input "$2,601.96"
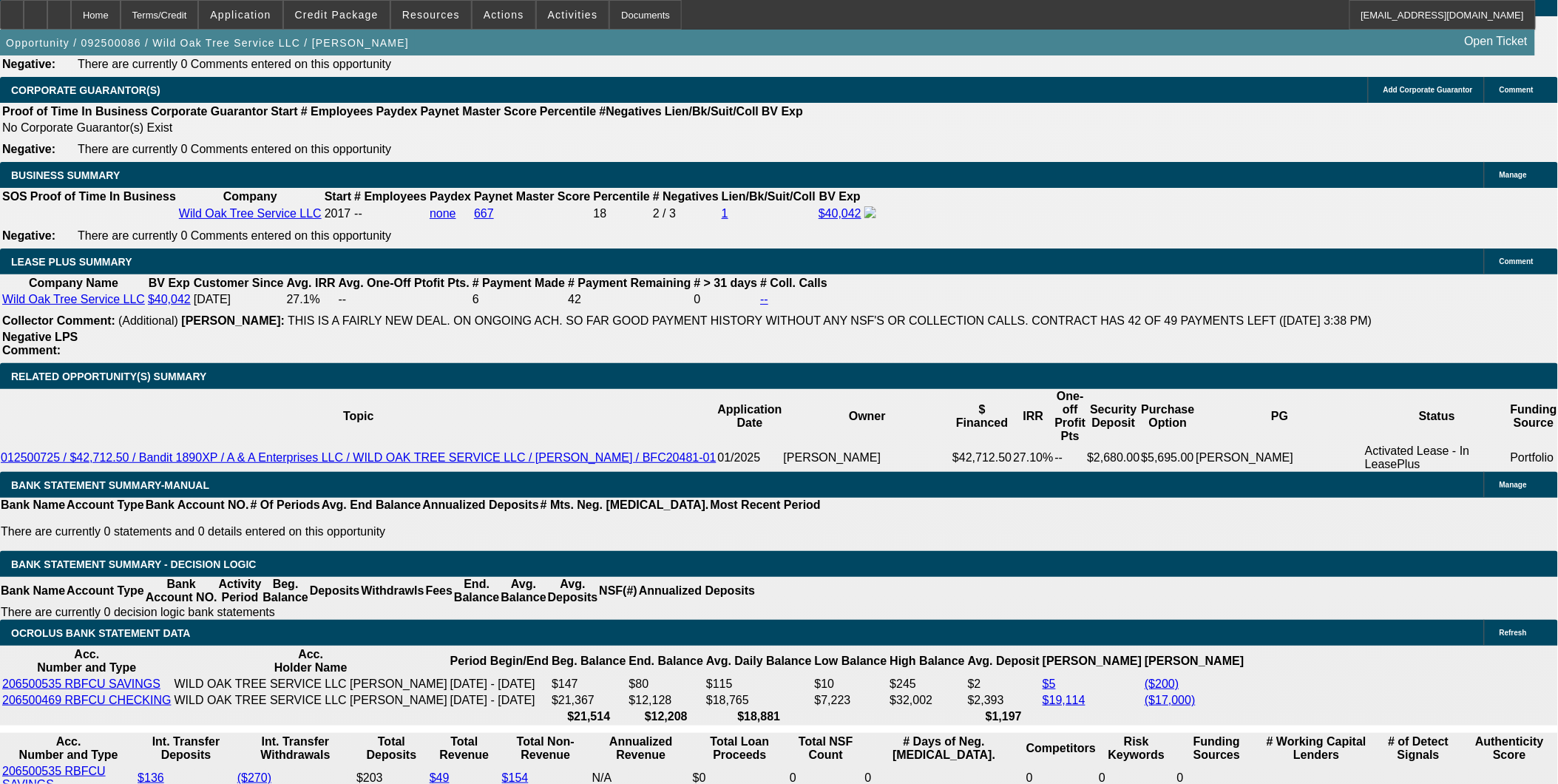
scroll to position [2280, 0]
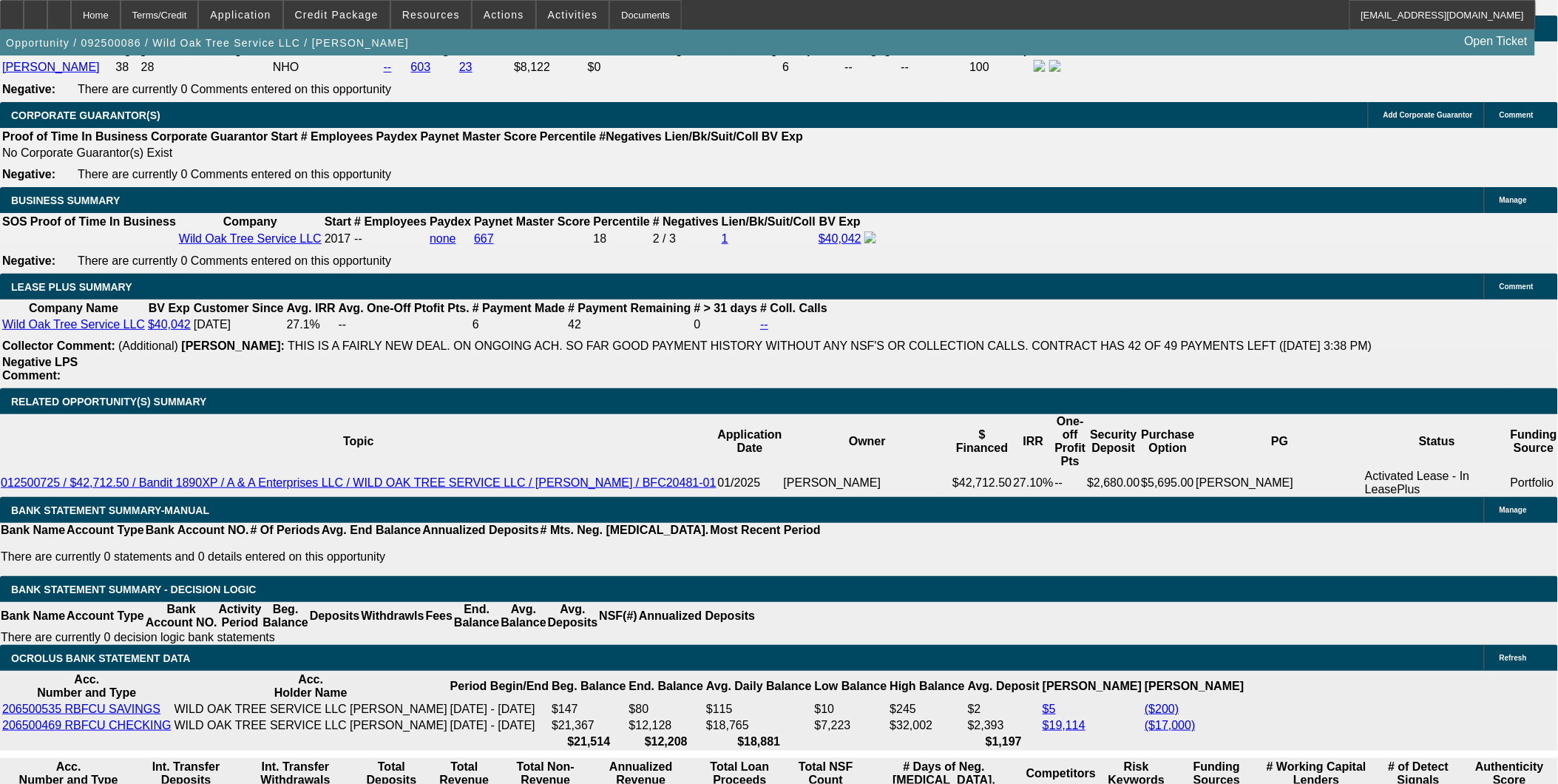
type input "66"
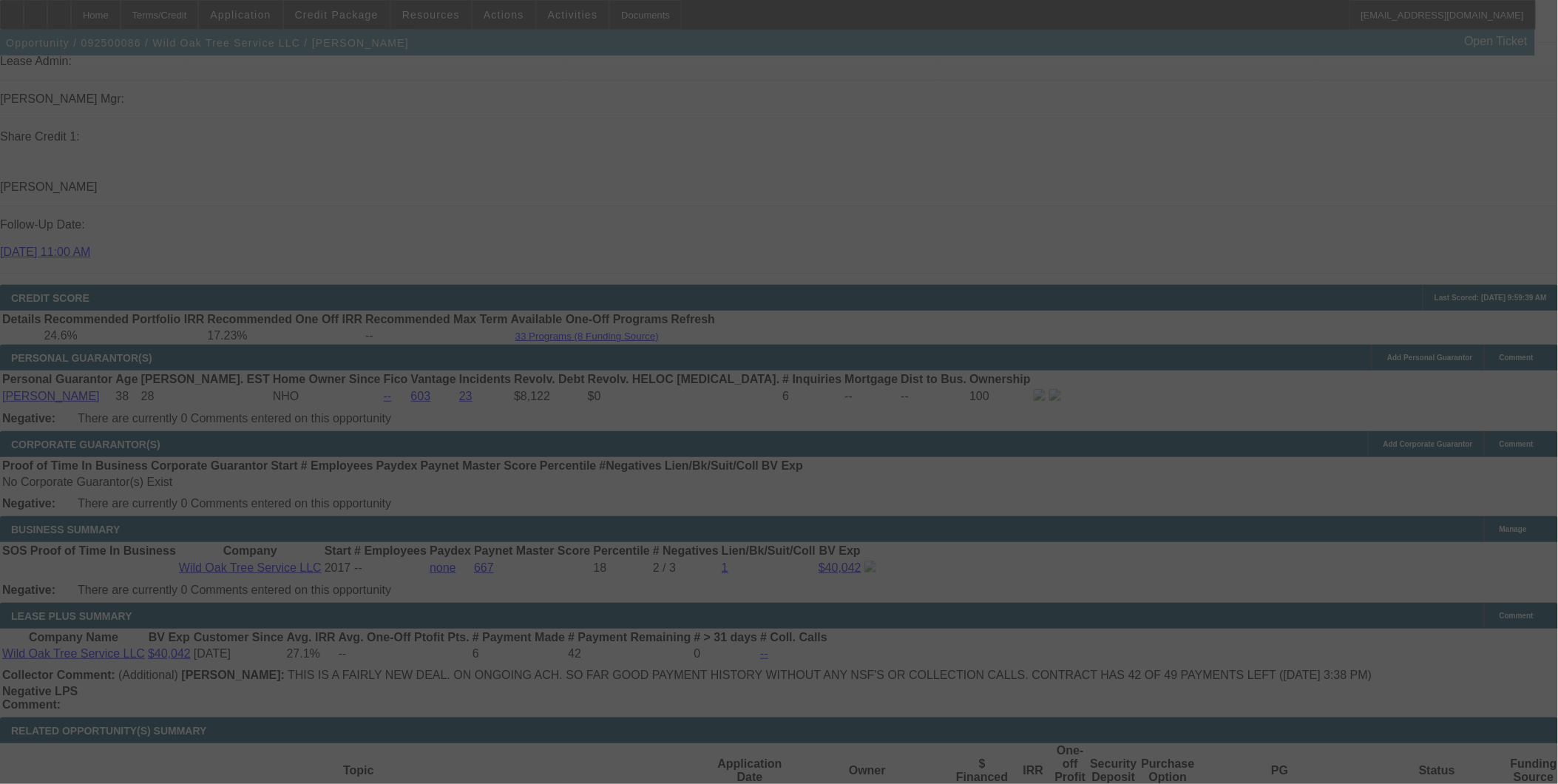
scroll to position [2445, 0]
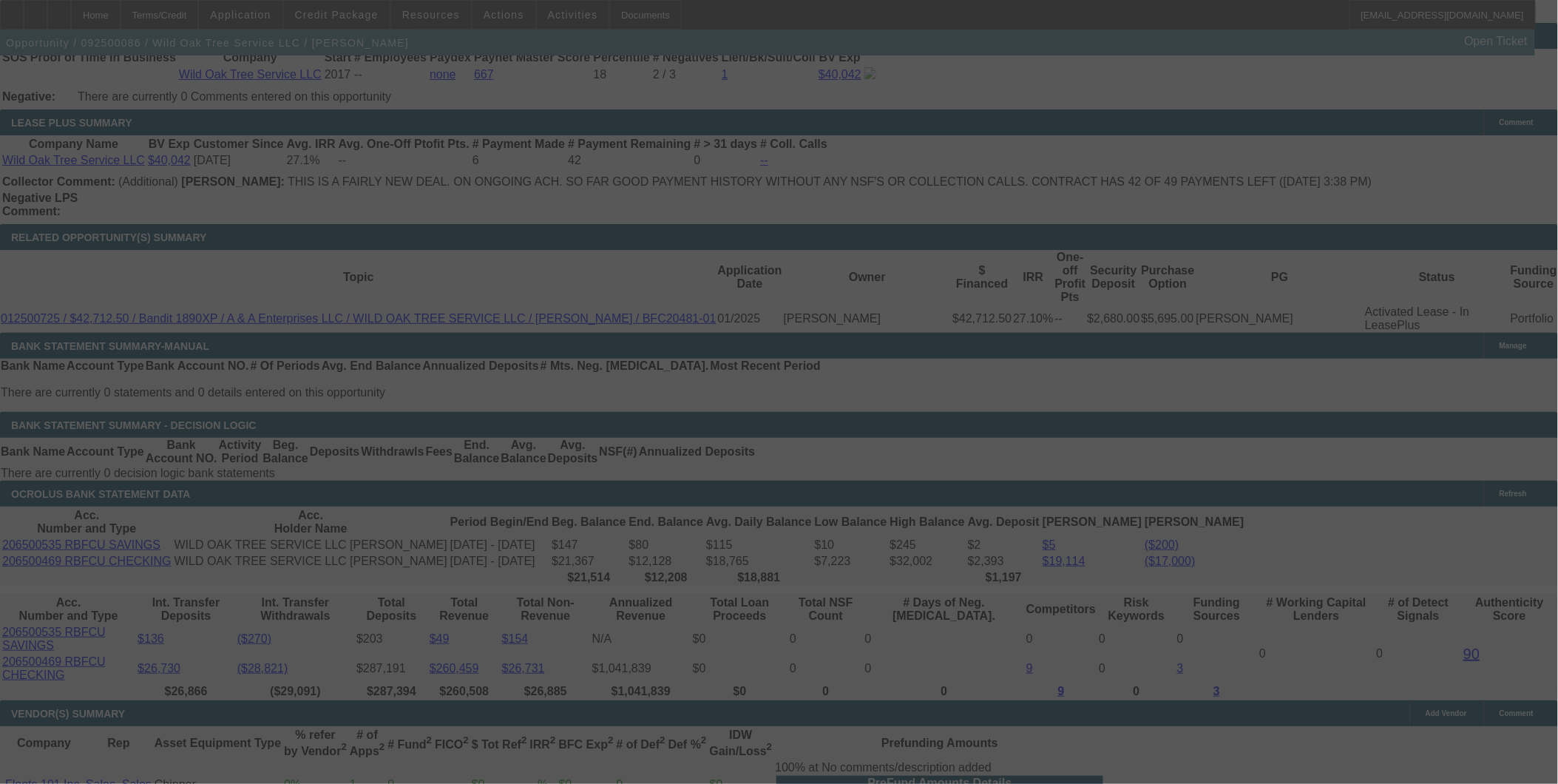
select select "0"
select select "2"
select select "0"
select select "6"
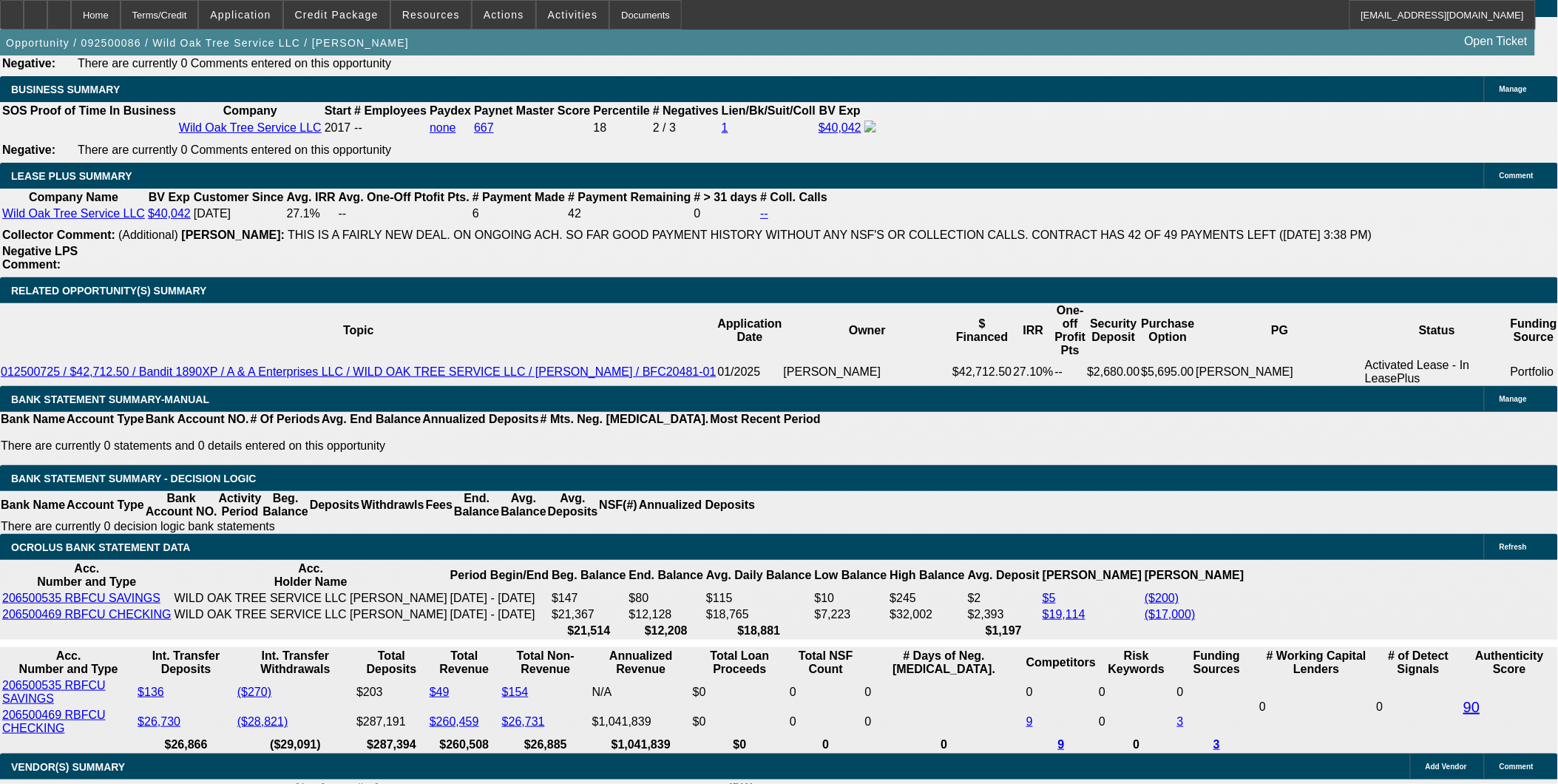
scroll to position [2362, 0]
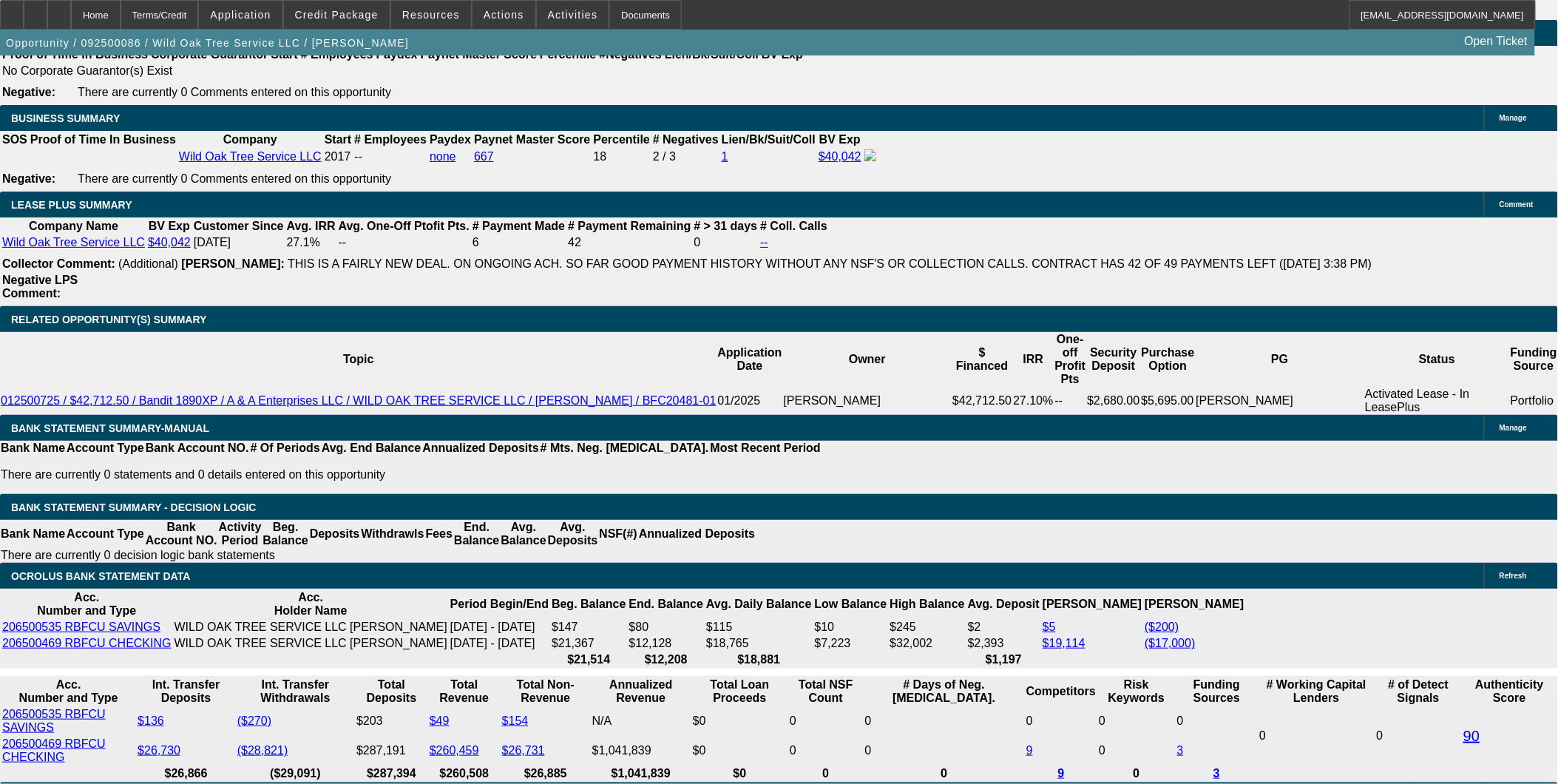
drag, startPoint x: 233, startPoint y: 490, endPoint x: 485, endPoint y: 513, distance: 253.0
type input "5995"
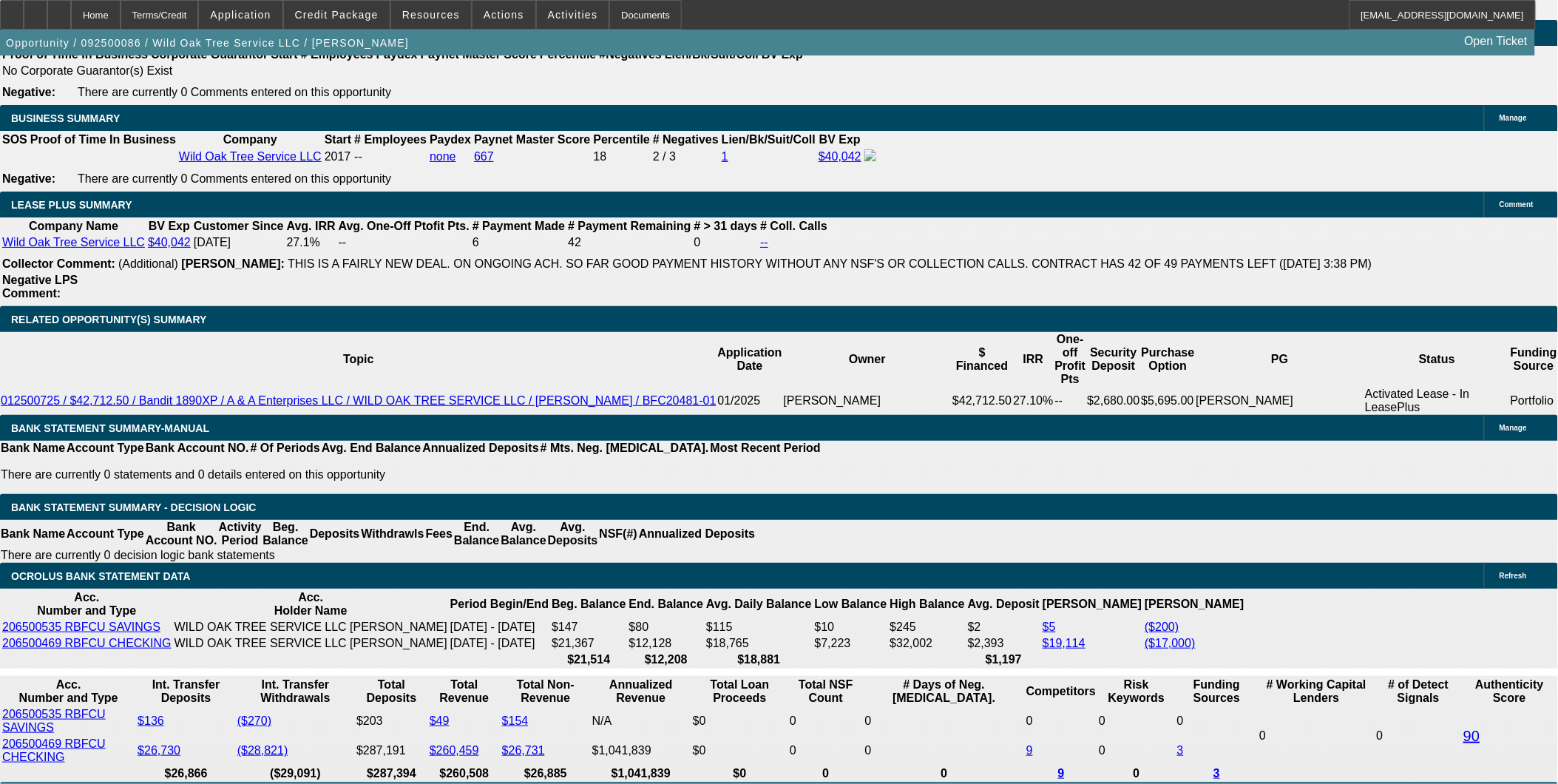
drag, startPoint x: 243, startPoint y: 493, endPoint x: 547, endPoint y: 445, distance: 307.8
type input "UNKNOWN"
type input "$7,590.00"
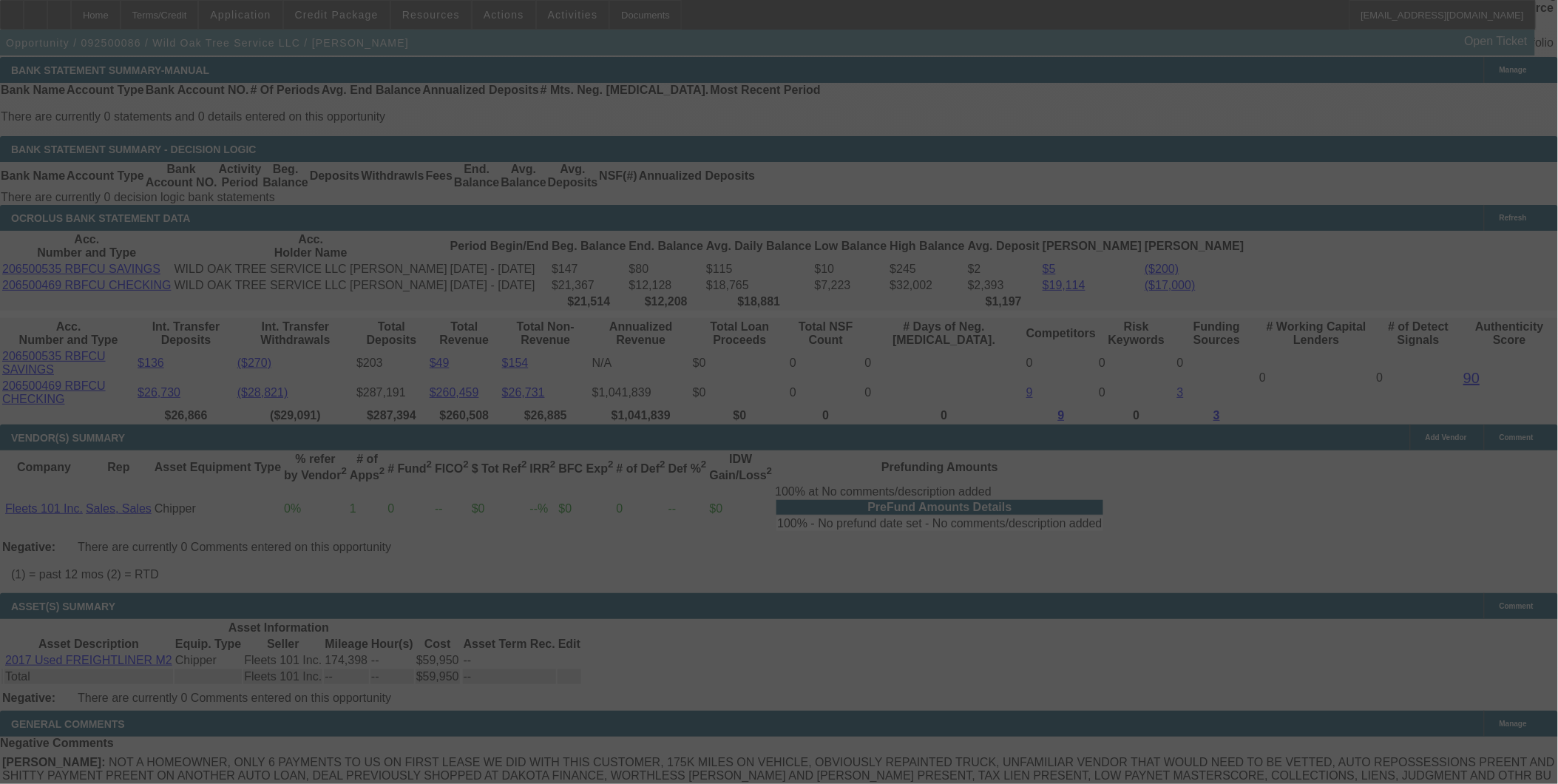
scroll to position [2691, 0]
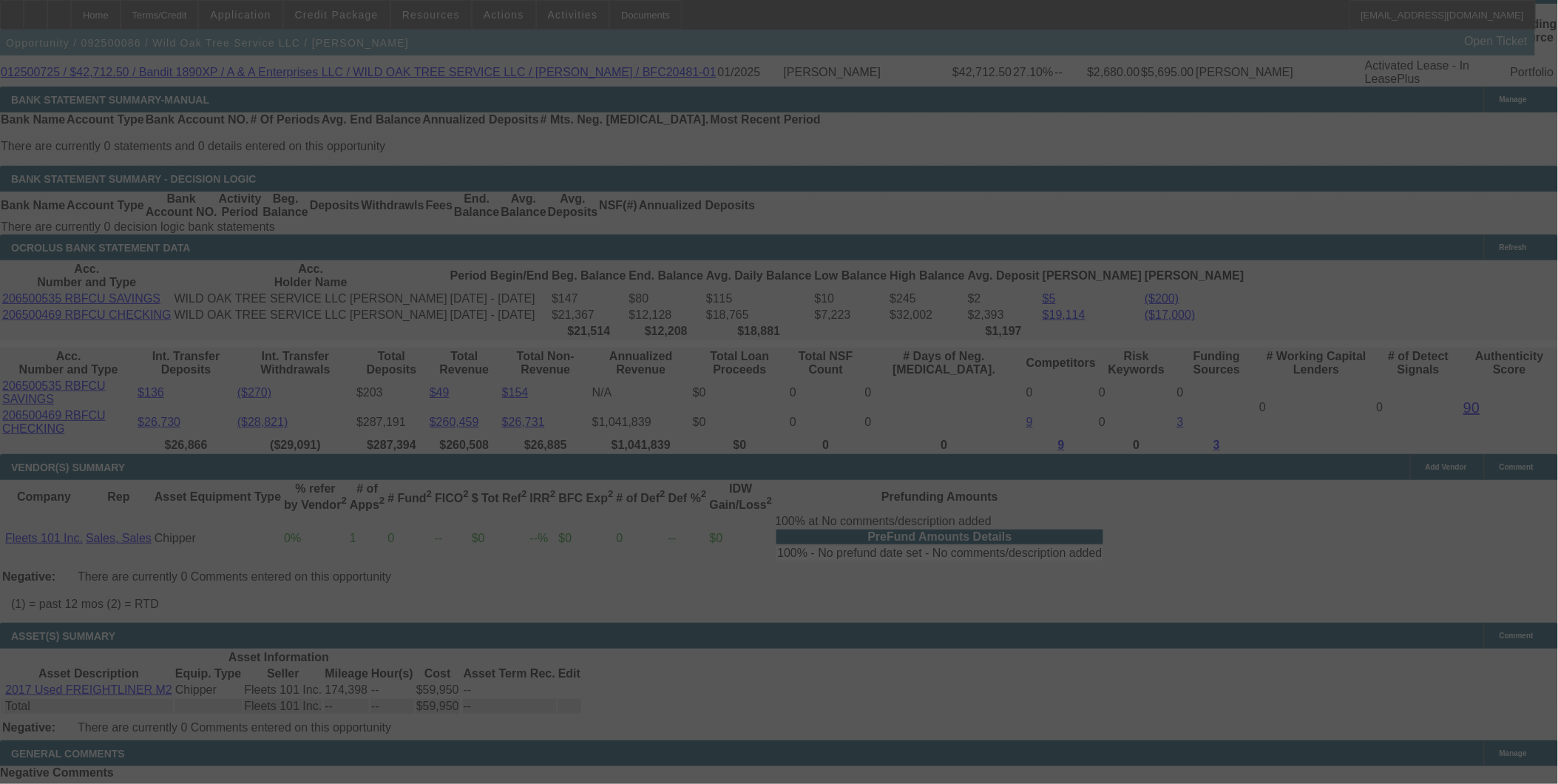
select select "0"
select select "2"
select select "0"
select select "6"
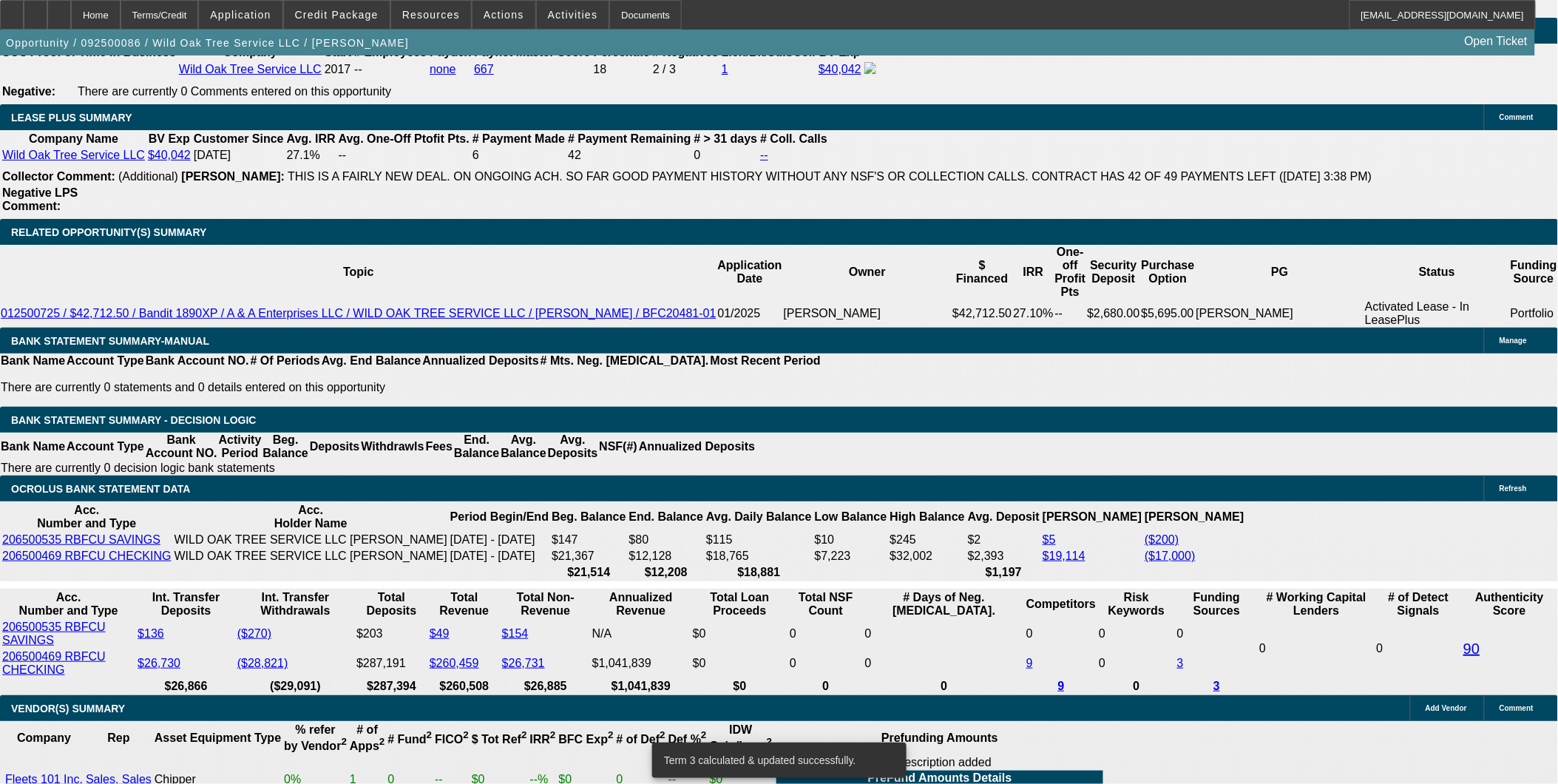
scroll to position [2445, 0]
